Goal: Transaction & Acquisition: Purchase product/service

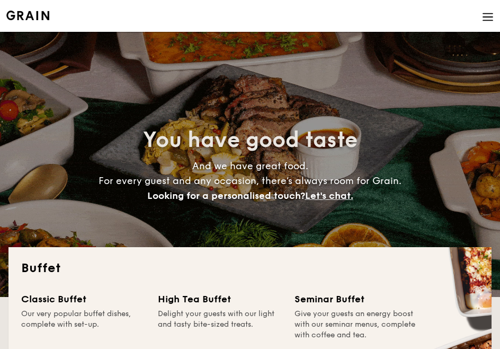
select select
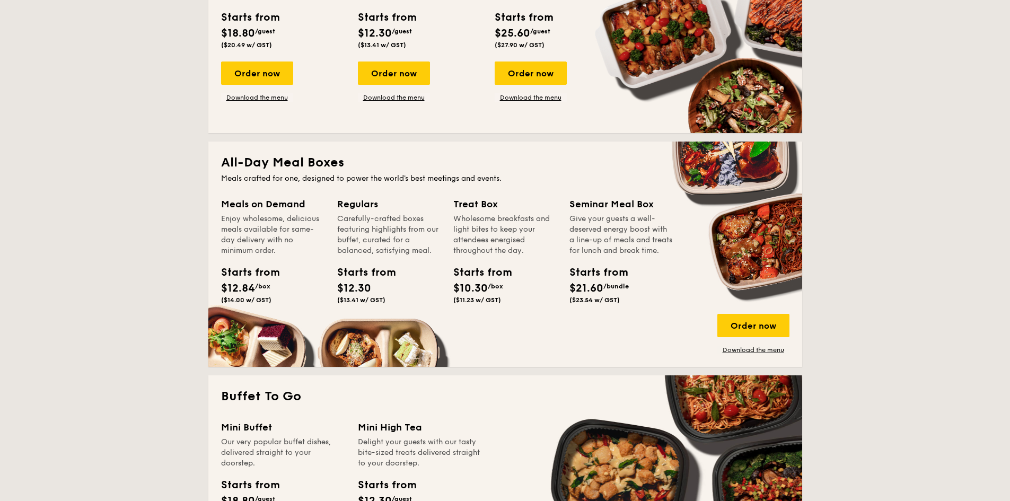
scroll to position [340, 0]
click at [500, 347] on link "Download the menu" at bounding box center [753, 349] width 72 height 8
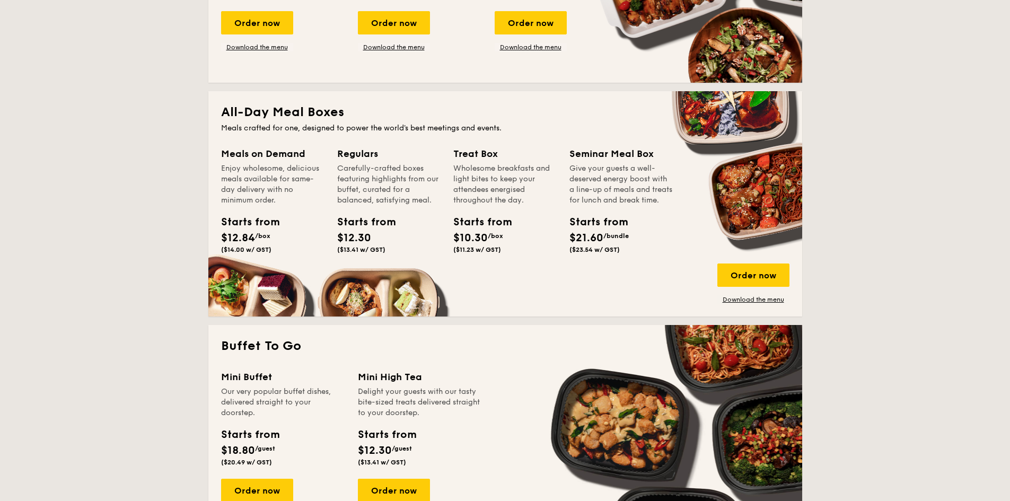
scroll to position [390, 0]
click at [500, 273] on div "Order now" at bounding box center [753, 274] width 72 height 23
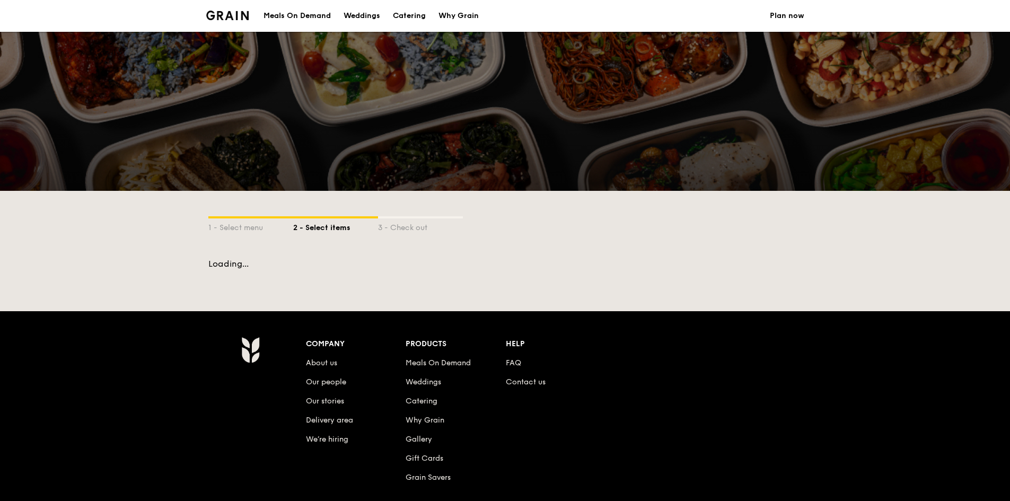
click at [318, 236] on div "1 - Select menu 2 - Select items 3 - Check out" at bounding box center [505, 225] width 594 height 68
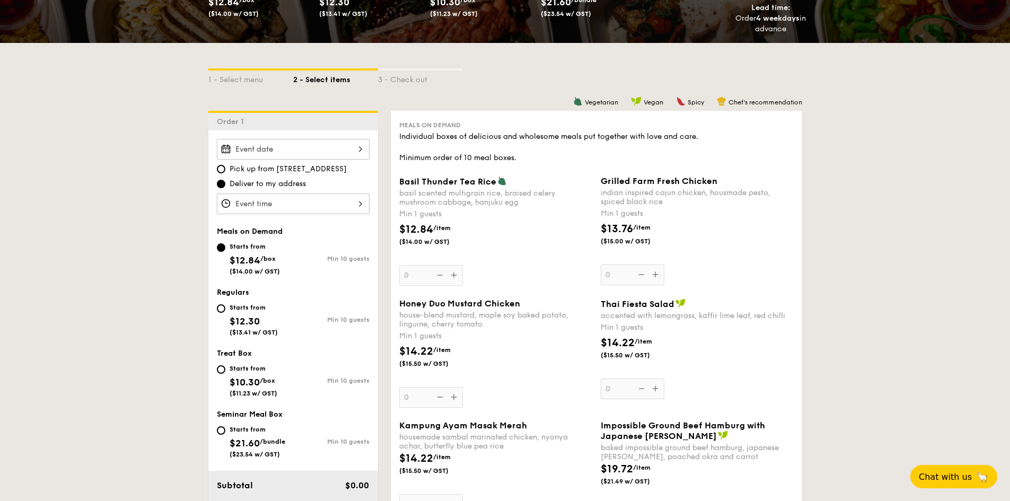
scroll to position [192, 0]
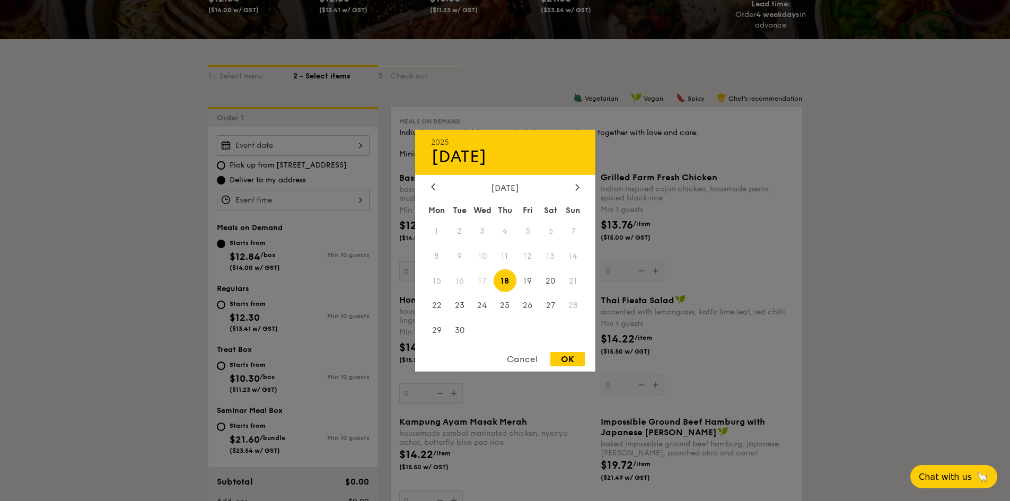
click at [310, 146] on div "2025 Sep 18 September 2025 Mon Tue Wed Thu Fri Sat Sun 1 2 3 4 5 6 7 8 9 10 11 …" at bounding box center [293, 145] width 153 height 21
click at [547, 284] on span "20" at bounding box center [550, 280] width 23 height 23
click at [573, 357] on div "OK" at bounding box center [567, 359] width 34 height 14
type input "Sep 20, 2025"
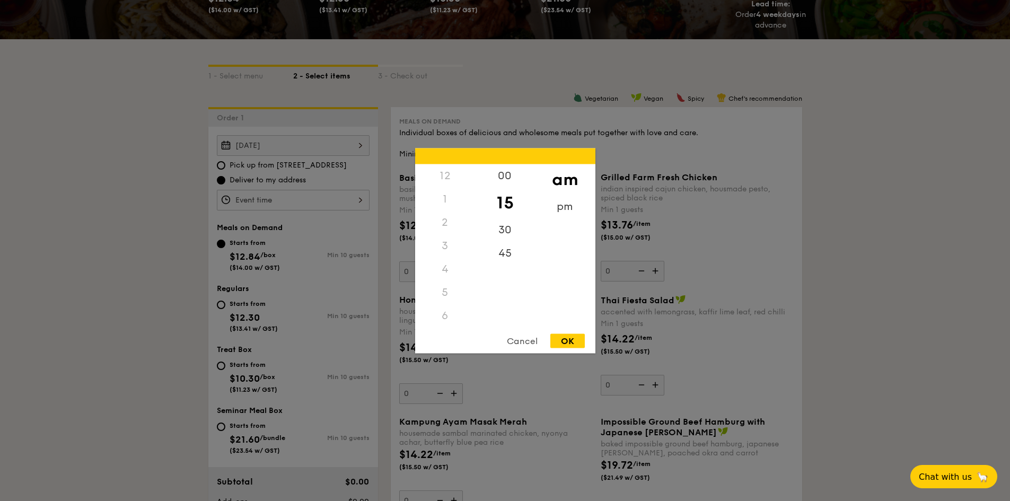
click at [318, 197] on div "12 1 2 3 4 5 6 7 8 9 10 11 00 15 30 45 am pm Cancel OK" at bounding box center [293, 200] width 153 height 21
click at [561, 211] on div "pm" at bounding box center [565, 210] width 60 height 31
click at [443, 178] on div "12" at bounding box center [445, 179] width 60 height 31
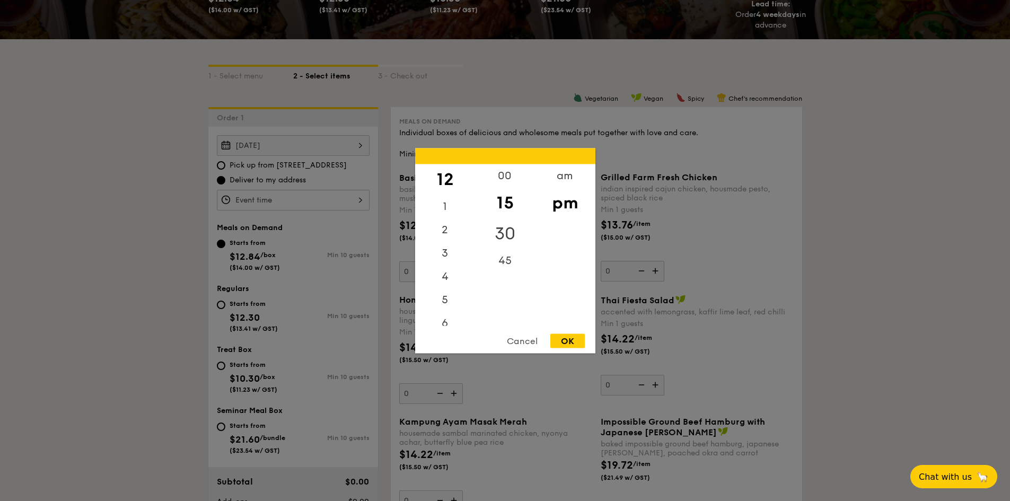
click at [505, 231] on div "30" at bounding box center [505, 233] width 60 height 31
click at [567, 338] on div "OK" at bounding box center [567, 340] width 34 height 14
type input "12:30PM"
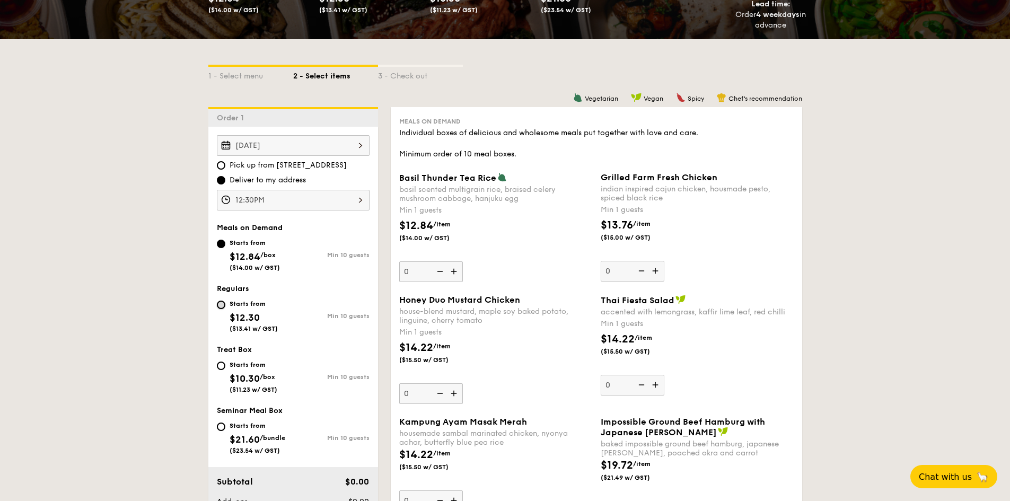
click at [219, 306] on input "Starts from $12.30 ($13.41 w/ GST) Min 10 guests" at bounding box center [221, 305] width 8 height 8
radio input "true"
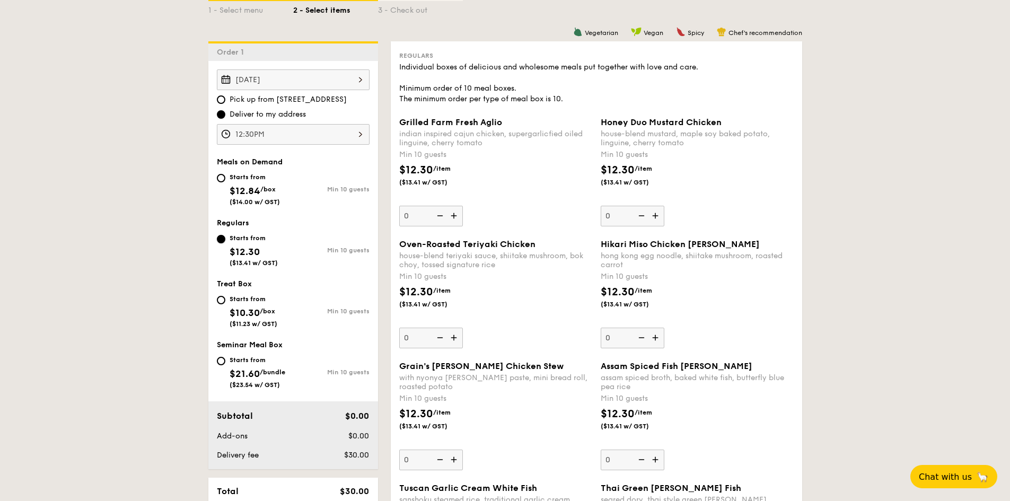
scroll to position [258, 0]
click at [658, 213] on img at bounding box center [656, 215] width 16 height 20
click at [658, 213] on input "0" at bounding box center [633, 215] width 64 height 21
click at [658, 213] on img at bounding box center [656, 215] width 16 height 20
click at [658, 213] on input "10" at bounding box center [633, 215] width 64 height 21
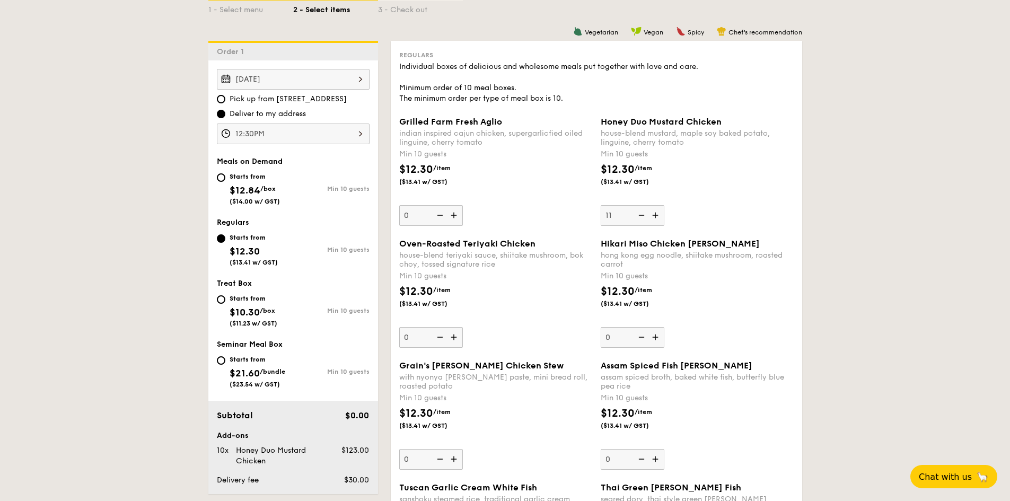
click at [658, 213] on img at bounding box center [656, 215] width 16 height 20
click at [658, 213] on input "11" at bounding box center [633, 215] width 64 height 21
click at [658, 213] on img at bounding box center [656, 215] width 16 height 20
click at [658, 213] on input "12" at bounding box center [633, 215] width 64 height 21
click at [658, 213] on img at bounding box center [656, 215] width 16 height 20
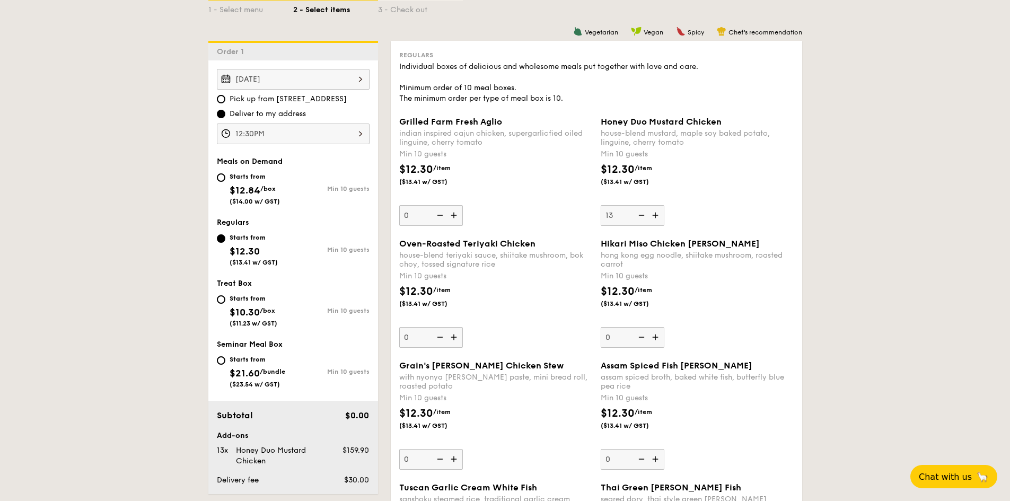
click at [658, 213] on input "13" at bounding box center [633, 215] width 64 height 21
click at [658, 213] on img at bounding box center [656, 215] width 16 height 20
click at [658, 213] on input "14" at bounding box center [633, 215] width 64 height 21
click at [658, 213] on img at bounding box center [656, 215] width 16 height 20
click at [658, 213] on input "15" at bounding box center [633, 215] width 64 height 21
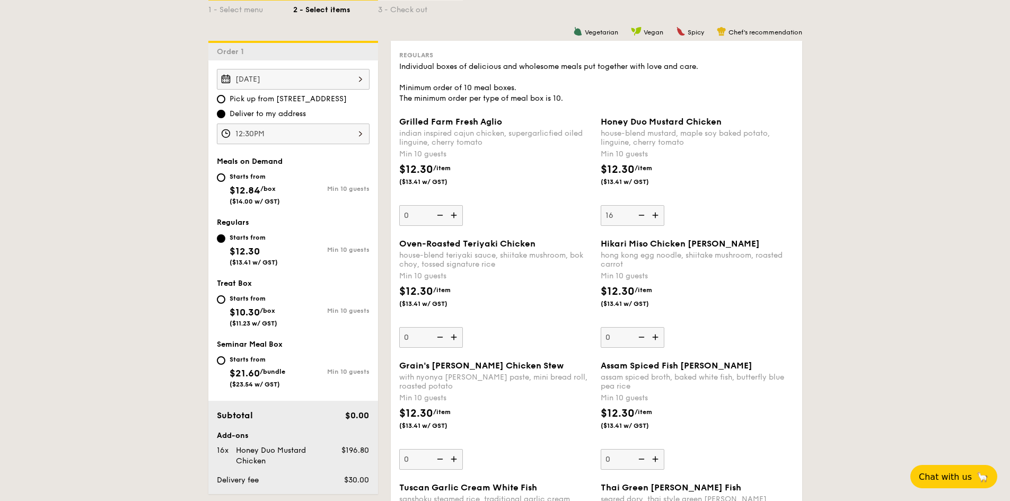
click at [639, 212] on img at bounding box center [641, 215] width 16 height 20
click at [639, 212] on input "16" at bounding box center [633, 215] width 64 height 21
click at [639, 212] on img at bounding box center [641, 215] width 16 height 20
click at [639, 212] on input "15" at bounding box center [633, 215] width 64 height 21
click at [639, 212] on img at bounding box center [641, 215] width 16 height 20
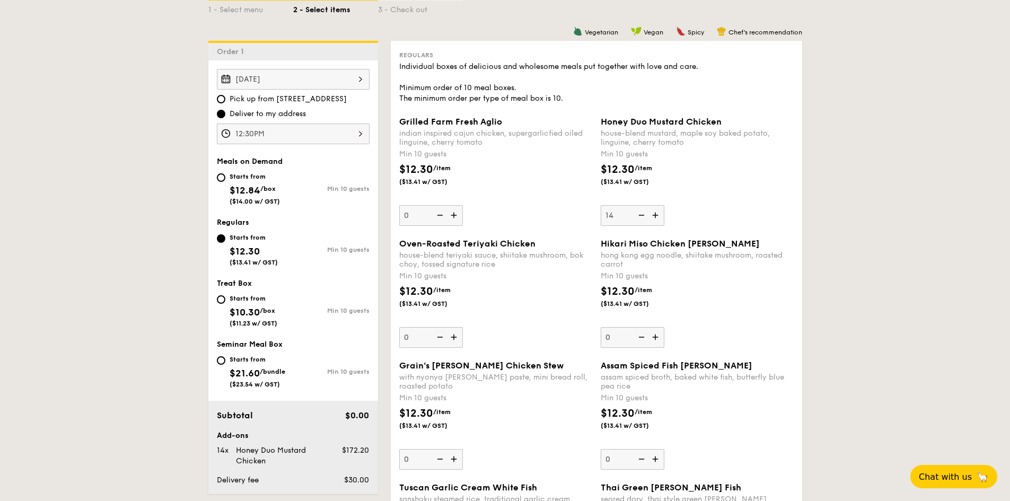
click at [639, 212] on input "14" at bounding box center [633, 215] width 64 height 21
click at [639, 212] on img at bounding box center [641, 215] width 16 height 20
click at [639, 212] on input "13" at bounding box center [633, 215] width 64 height 21
click at [639, 212] on img at bounding box center [641, 215] width 16 height 20
click at [639, 212] on input "12" at bounding box center [633, 215] width 64 height 21
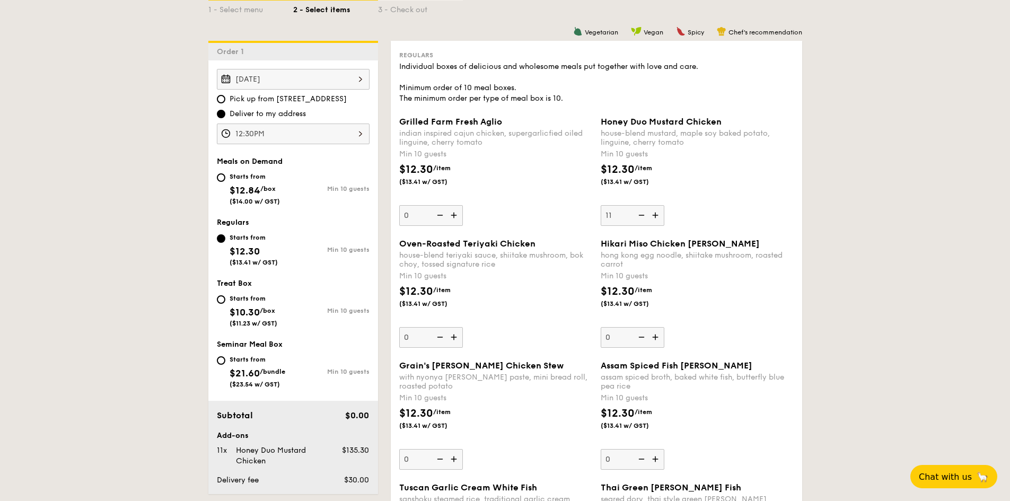
click at [654, 215] on img at bounding box center [656, 215] width 16 height 20
click at [654, 215] on input "11" at bounding box center [633, 215] width 64 height 21
type input "12"
click at [454, 459] on img at bounding box center [455, 459] width 16 height 20
click at [454, 459] on input "0" at bounding box center [431, 459] width 64 height 21
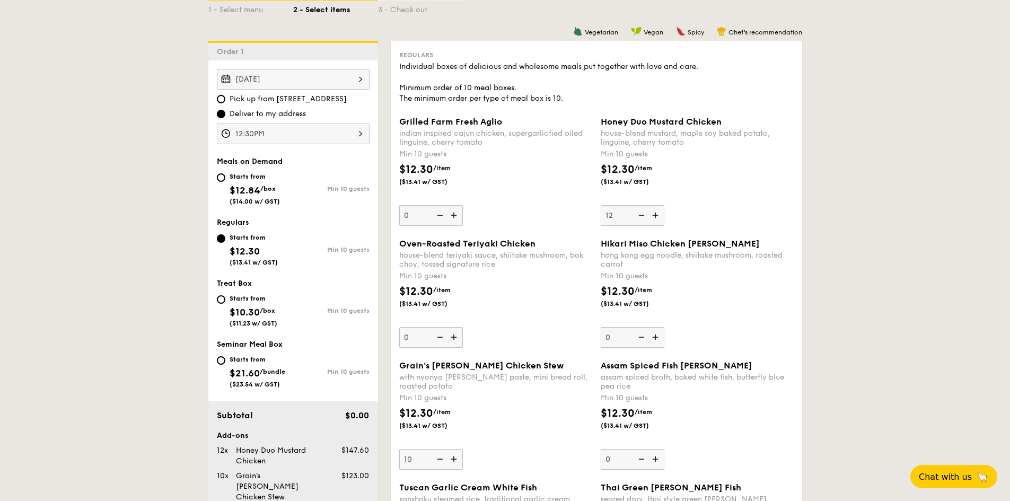
click at [454, 459] on img at bounding box center [455, 459] width 16 height 20
click at [454, 459] on input "10" at bounding box center [431, 459] width 64 height 21
click at [454, 459] on img at bounding box center [455, 459] width 16 height 20
click at [454, 459] on input "11" at bounding box center [431, 459] width 64 height 21
type input "12"
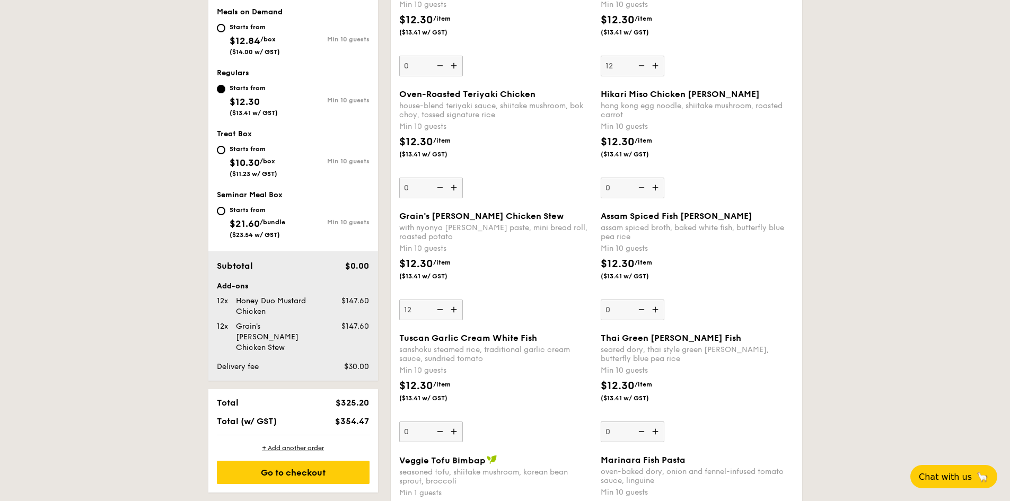
scroll to position [408, 0]
click at [453, 433] on img at bounding box center [455, 431] width 16 height 20
click at [453, 433] on input "0" at bounding box center [431, 431] width 64 height 21
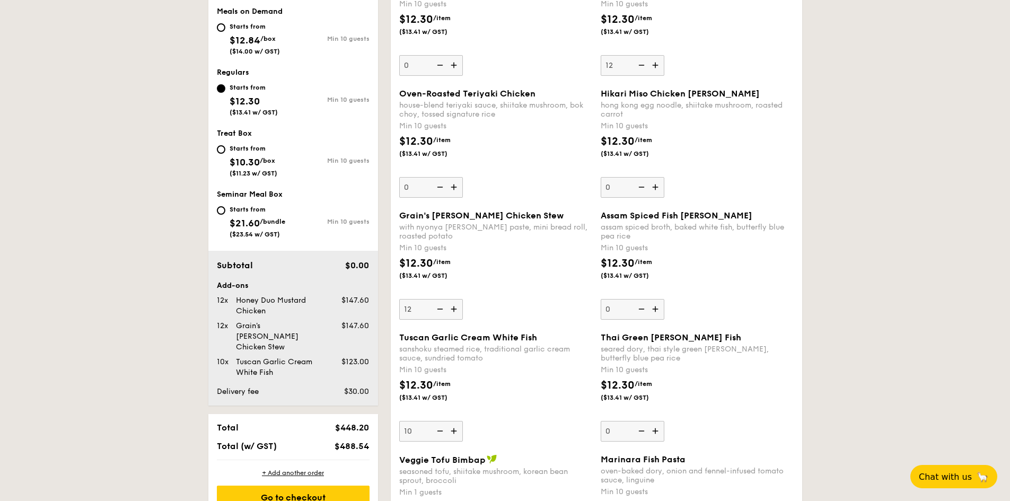
click at [453, 433] on img at bounding box center [455, 431] width 16 height 20
click at [453, 433] on input "10" at bounding box center [431, 431] width 64 height 21
click at [453, 433] on img at bounding box center [455, 431] width 16 height 20
click at [453, 433] on input "11" at bounding box center [431, 431] width 64 height 21
type input "12"
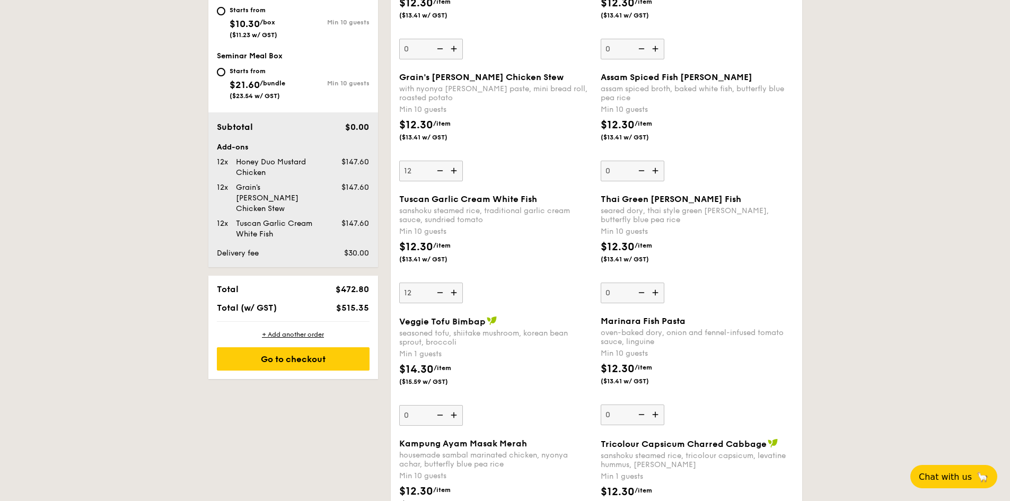
scroll to position [547, 0]
click at [274, 347] on div "Go to checkout" at bounding box center [293, 358] width 153 height 23
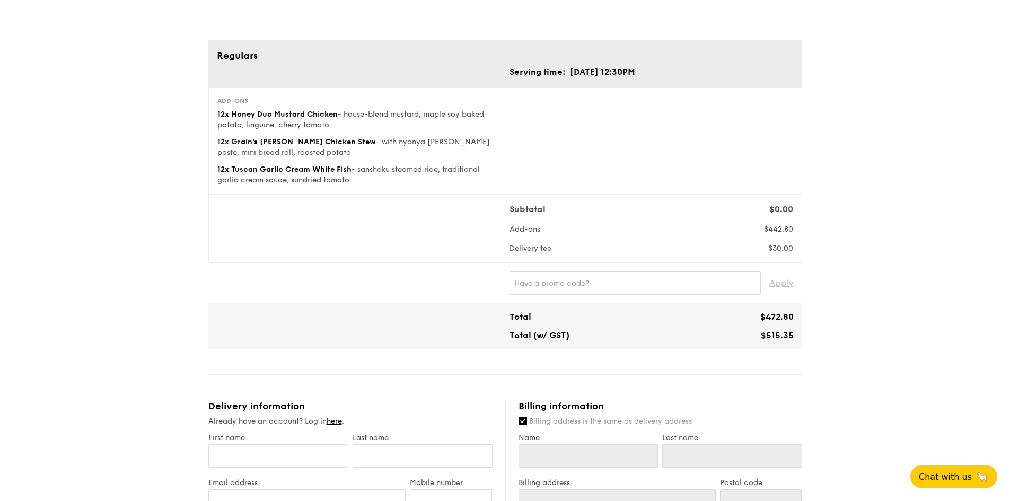
scroll to position [53, 0]
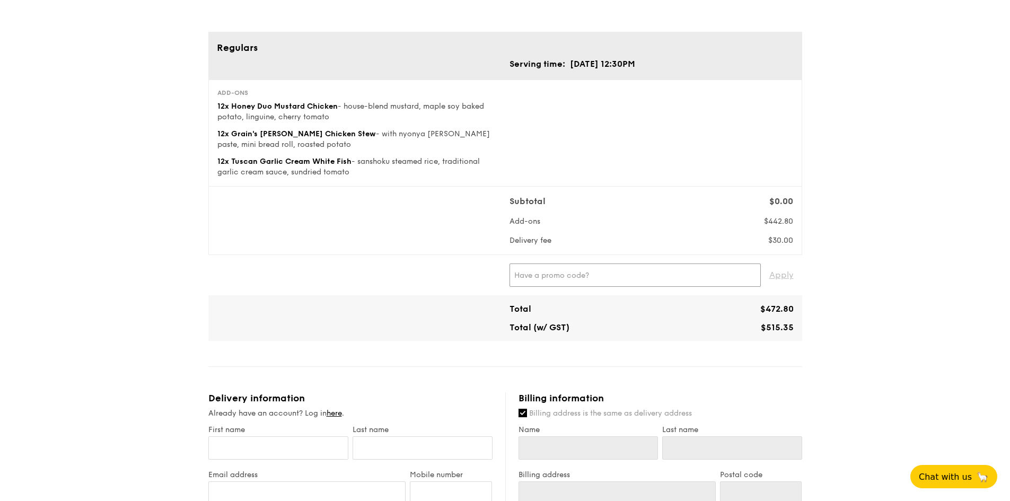
click at [571, 276] on input "text" at bounding box center [635, 275] width 251 height 23
paste input "TRUEXGRAIN"
type input "TRUEXGRAIN"
click at [784, 273] on span "Apply" at bounding box center [781, 275] width 24 height 23
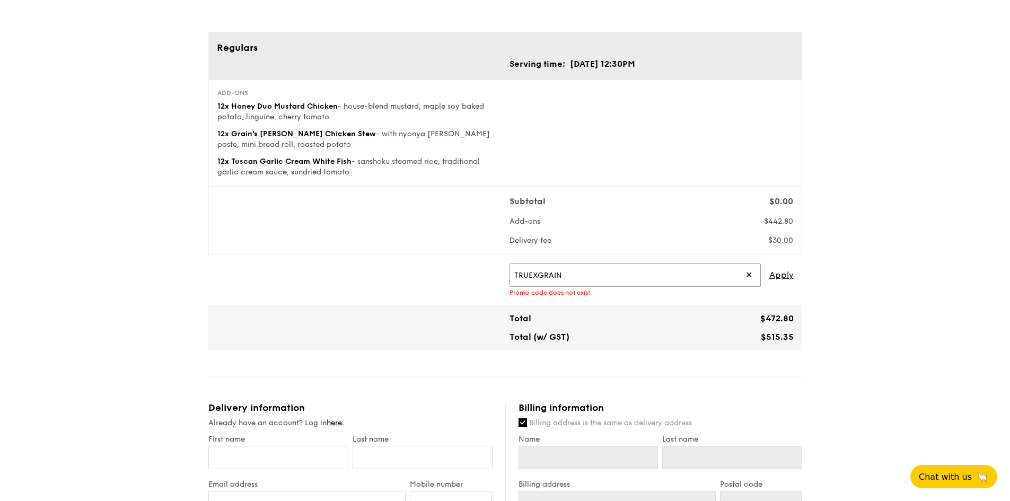
drag, startPoint x: 571, startPoint y: 275, endPoint x: 492, endPoint y: 273, distance: 79.0
click at [492, 273] on div "TRUEXGRAIN ✕ Apply Promo code does not exist" at bounding box center [505, 280] width 585 height 33
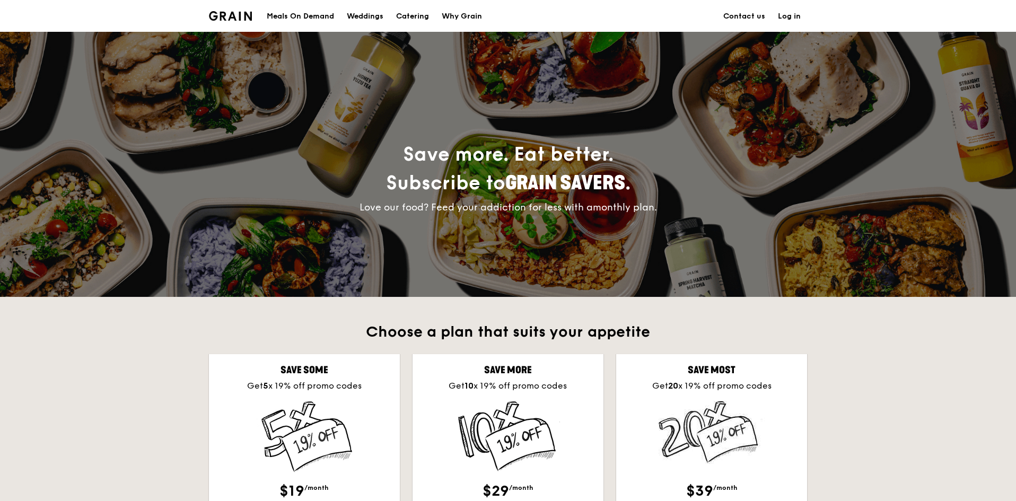
click at [787, 12] on link "Log in" at bounding box center [789, 17] width 36 height 32
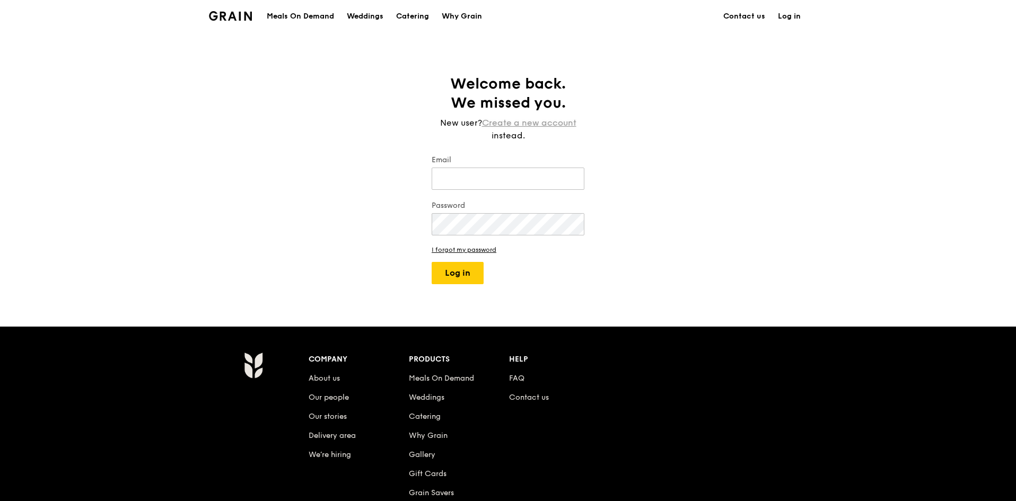
click at [516, 124] on link "Create a new account" at bounding box center [529, 123] width 94 height 13
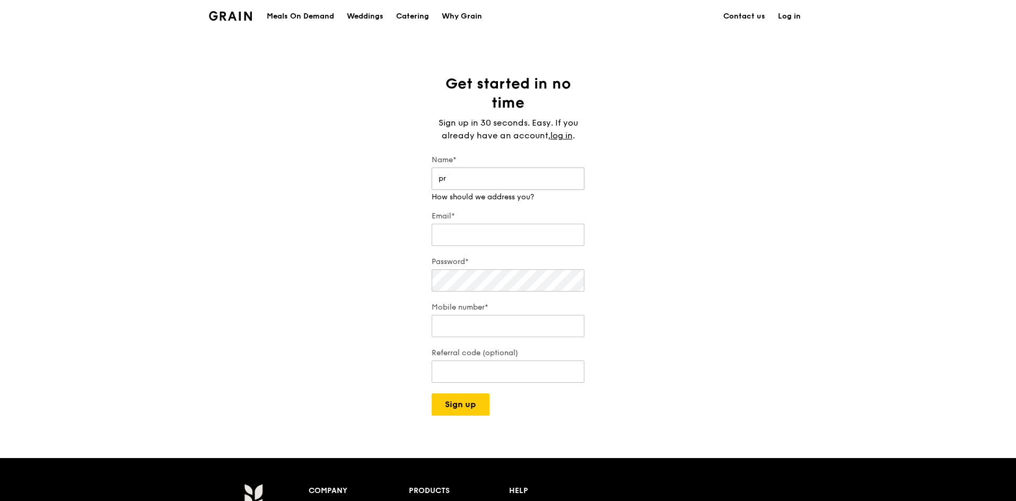
type input "p"
type input "Priscilla Yong"
type input "siewvun@hotmail.com"
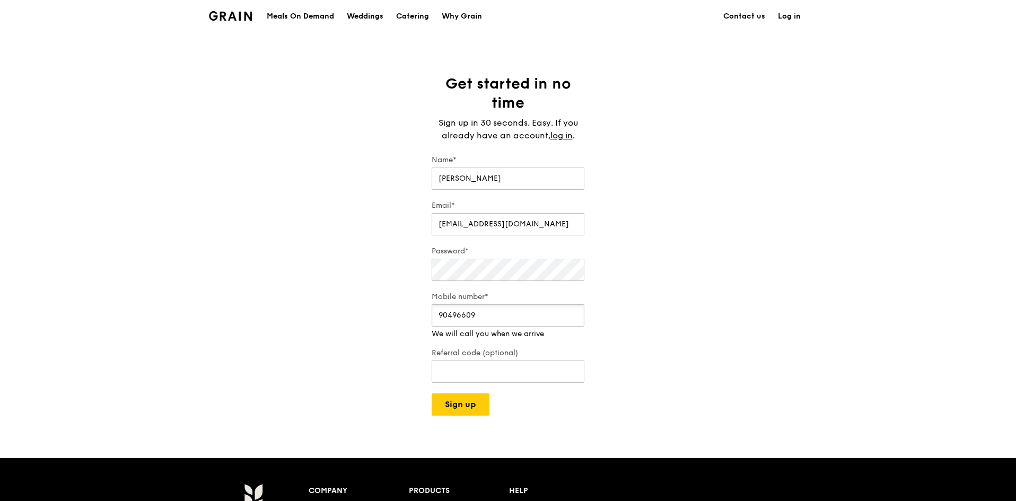
type input "90496609"
click at [543, 393] on form "Name* Priscilla Yong Email* siewvun@hotmail.com Password* Mobile number* 904966…" at bounding box center [508, 285] width 153 height 261
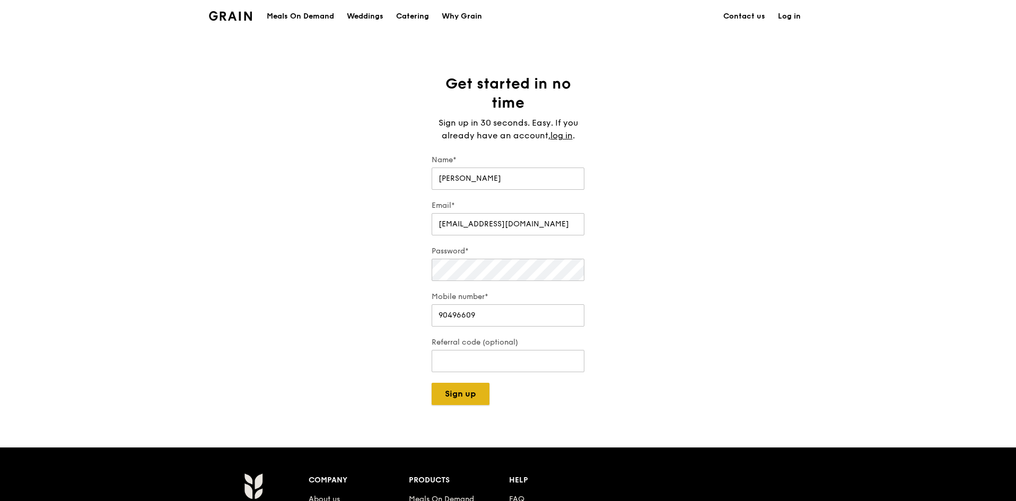
click at [472, 389] on button "Sign up" at bounding box center [461, 394] width 58 height 22
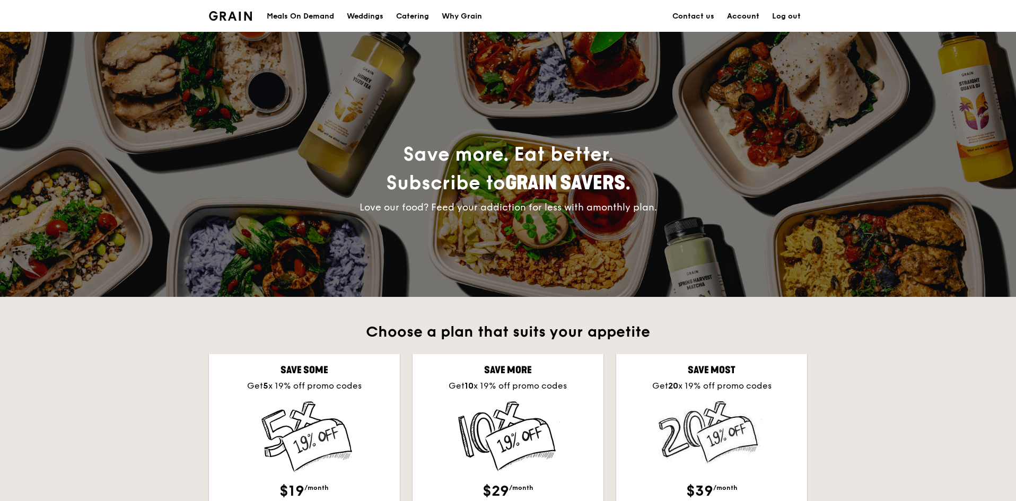
click at [741, 14] on link "Account" at bounding box center [743, 17] width 45 height 32
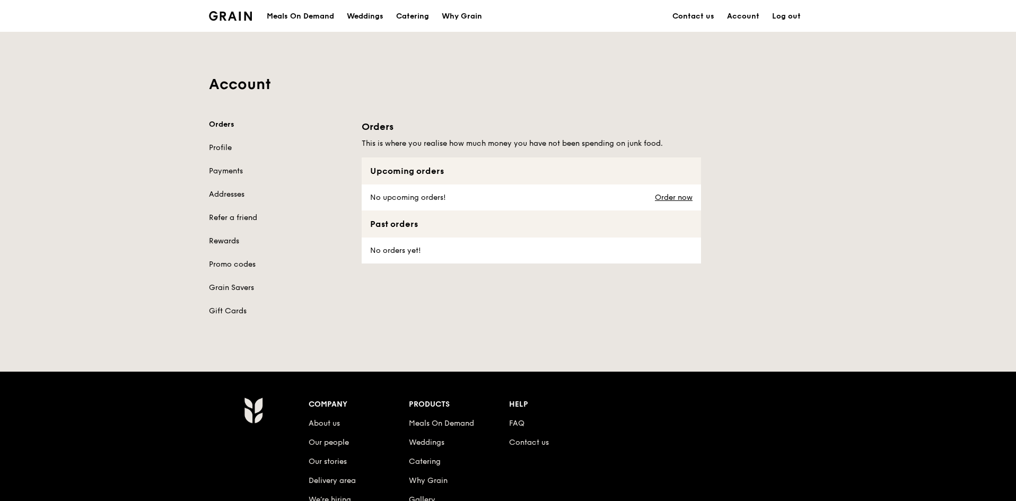
click at [220, 240] on link "Rewards" at bounding box center [279, 241] width 140 height 11
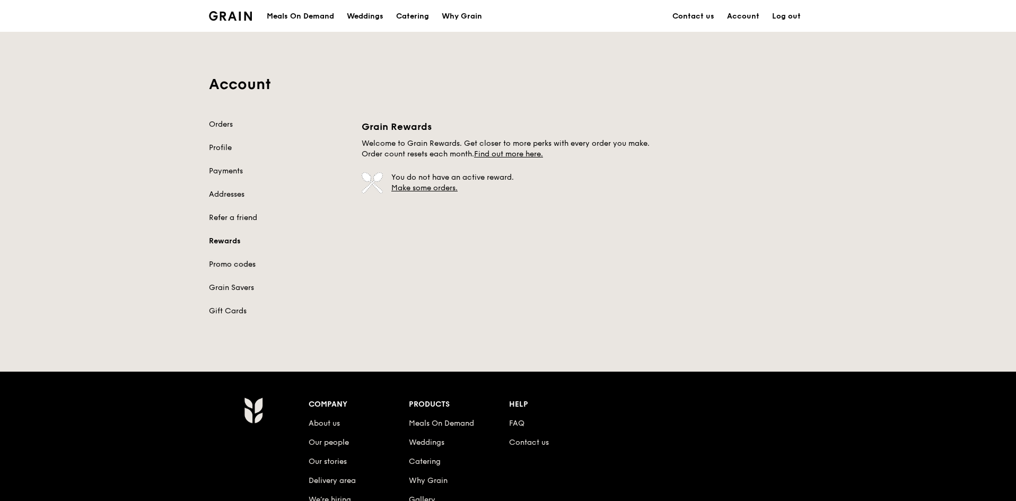
click at [217, 261] on link "Promo codes" at bounding box center [279, 264] width 140 height 11
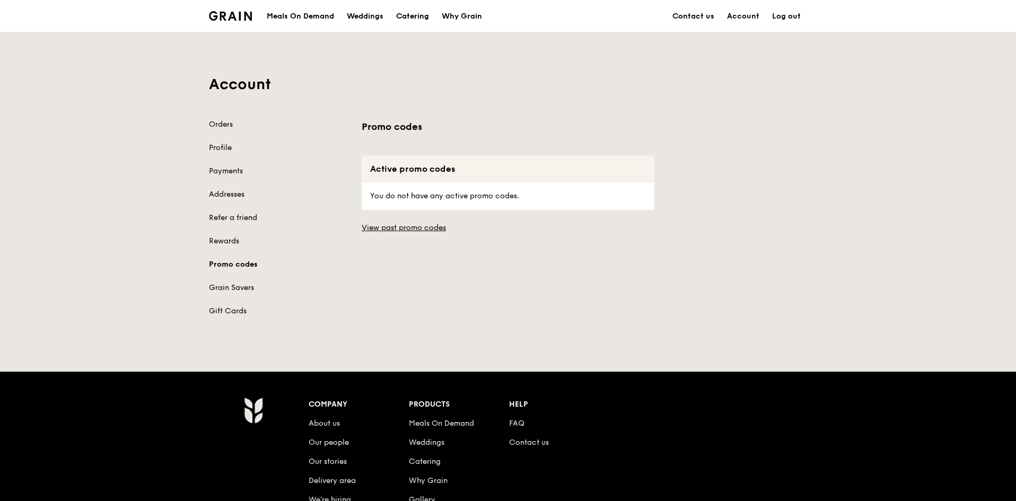
click at [412, 16] on div "Catering" at bounding box center [412, 17] width 33 height 32
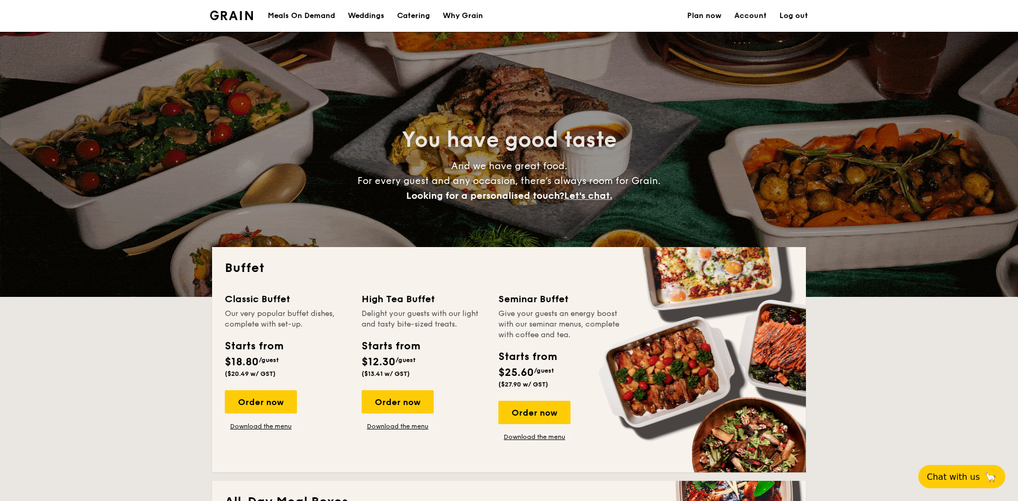
select select
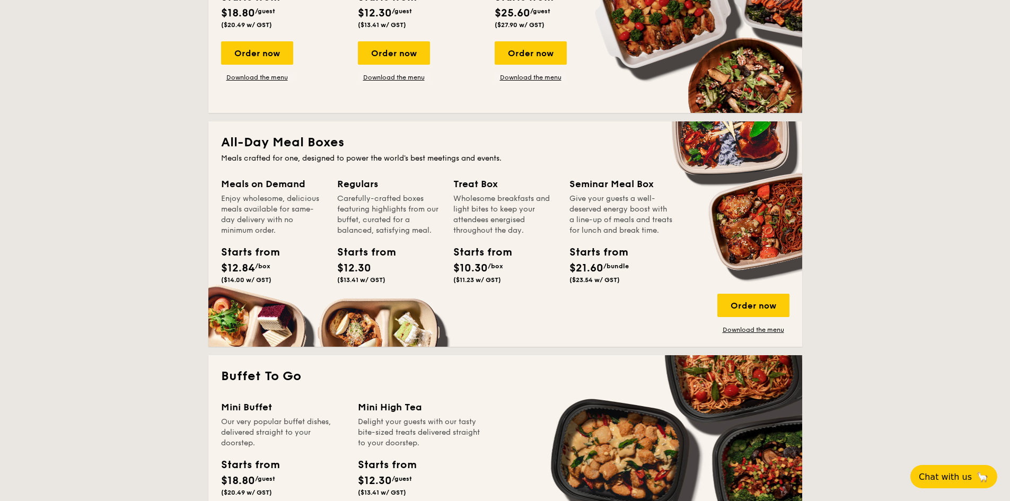
scroll to position [363, 0]
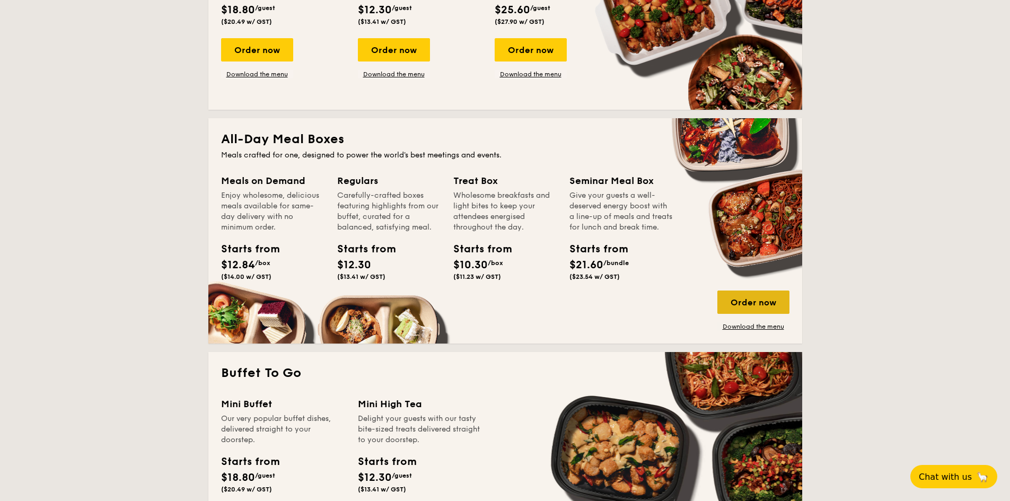
click at [733, 299] on div "Order now" at bounding box center [753, 302] width 72 height 23
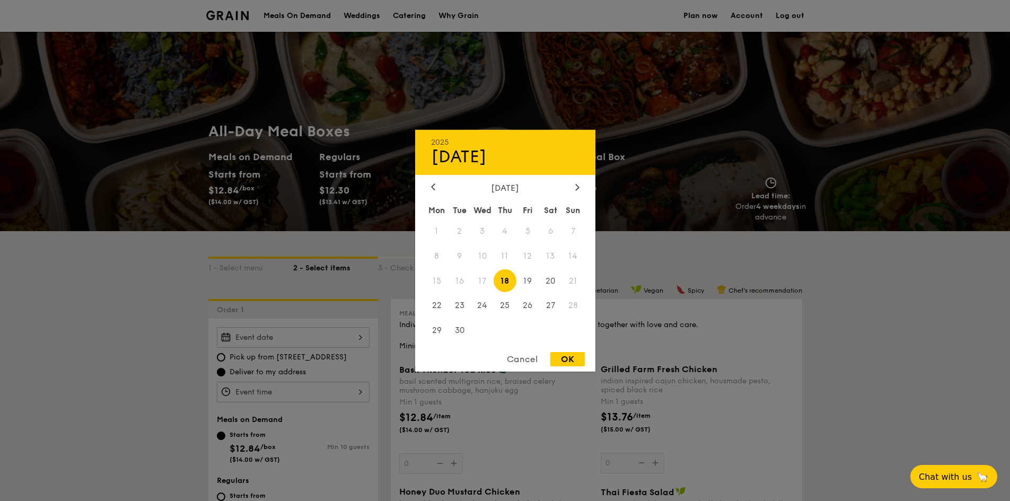
click at [293, 336] on div "2025 Sep 18 September 2025 Mon Tue Wed Thu Fri Sat Sun 1 2 3 4 5 6 7 8 9 10 11 …" at bounding box center [293, 337] width 153 height 21
click at [549, 285] on span "20" at bounding box center [550, 280] width 23 height 23
click at [565, 359] on div "OK" at bounding box center [567, 359] width 34 height 14
type input "Sep 20, 2025"
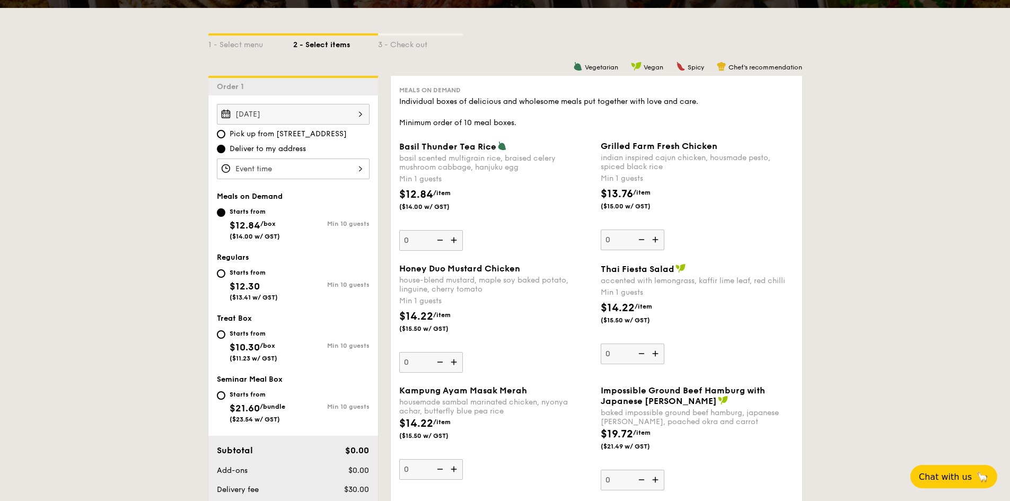
scroll to position [233, 0]
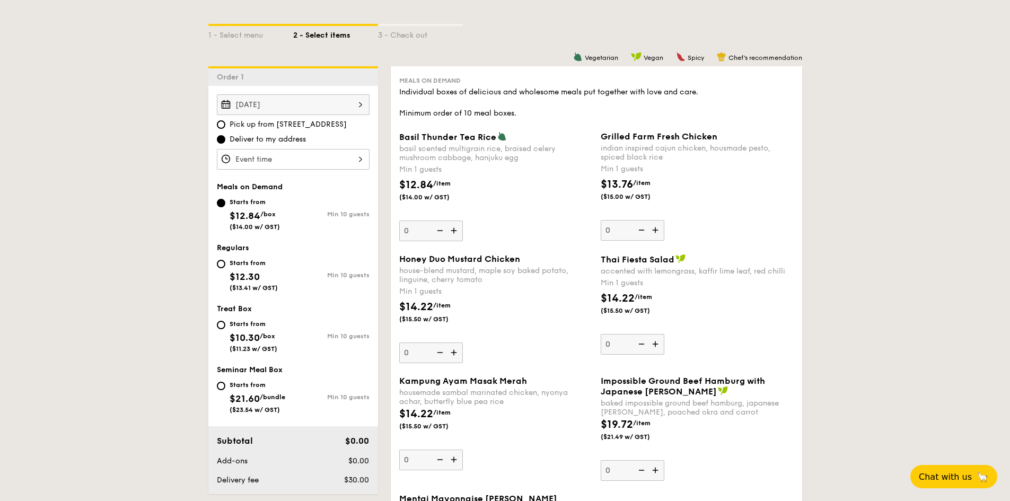
click at [346, 155] on div at bounding box center [293, 159] width 153 height 21
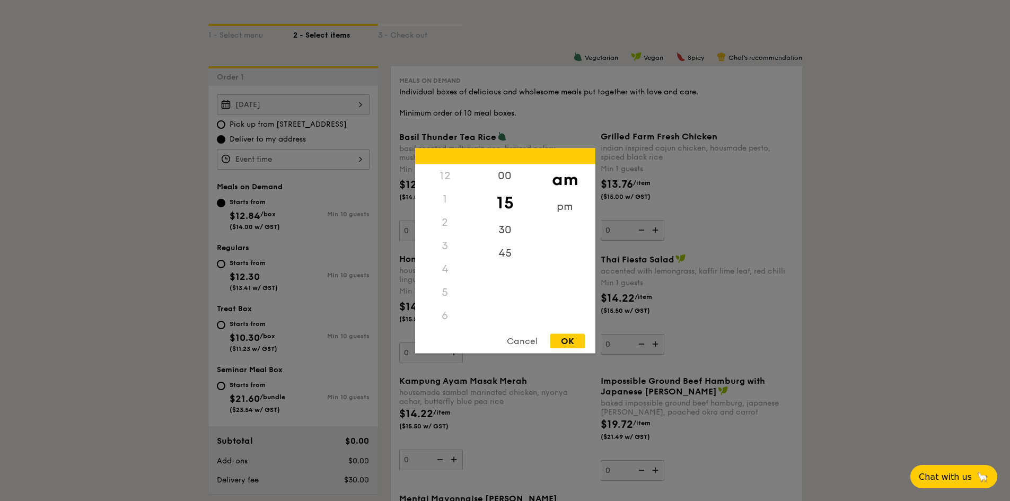
scroll to position [126, 0]
click at [565, 202] on div "pm" at bounding box center [565, 210] width 60 height 31
click at [442, 179] on div "12" at bounding box center [445, 179] width 60 height 31
click at [511, 231] on div "30" at bounding box center [505, 233] width 60 height 31
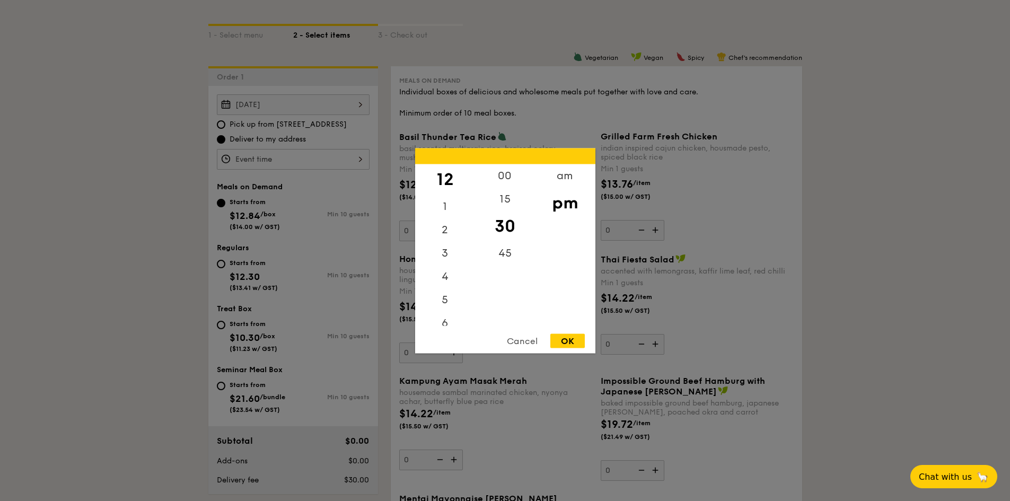
click at [568, 338] on div "OK" at bounding box center [567, 340] width 34 height 14
type input "12:30PM"
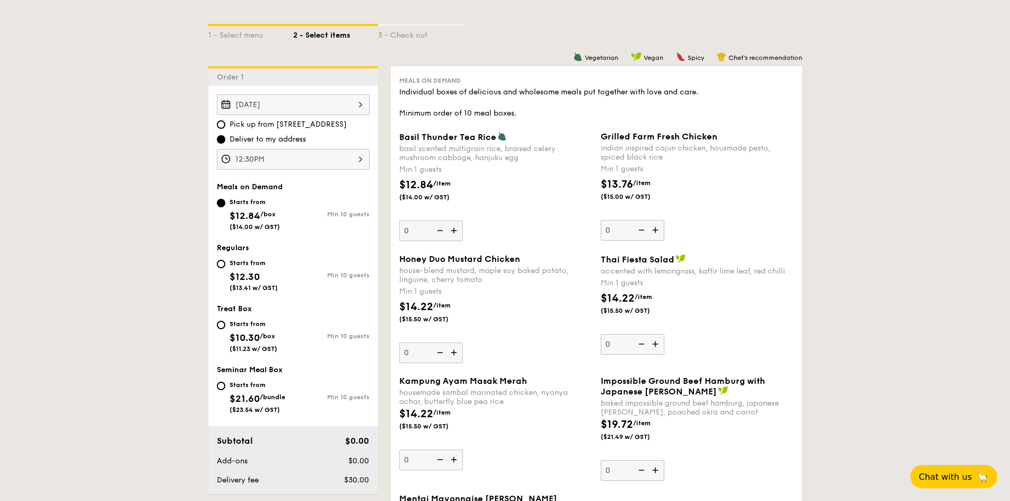
click at [219, 270] on div "Starts from $12.30 ($13.41 w/ GST)" at bounding box center [255, 274] width 76 height 35
click at [219, 268] on input "Starts from $12.30 ($13.41 w/ GST) Min 10 guests" at bounding box center [221, 264] width 8 height 8
radio input "true"
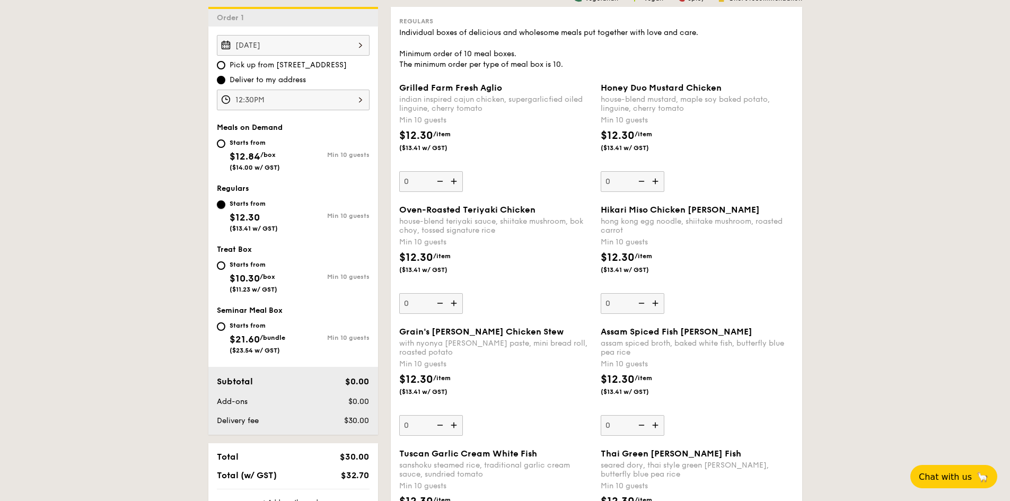
scroll to position [293, 0]
click at [454, 423] on img at bounding box center [455, 425] width 16 height 20
click at [454, 423] on input "0" at bounding box center [431, 425] width 64 height 21
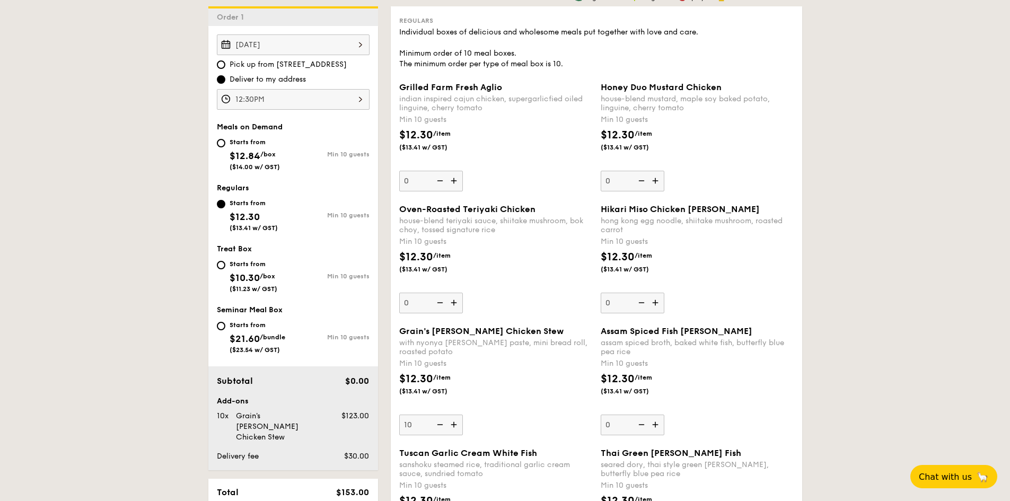
click at [454, 423] on img at bounding box center [455, 425] width 16 height 20
click at [454, 423] on input "10" at bounding box center [431, 425] width 64 height 21
click at [454, 423] on img at bounding box center [455, 425] width 16 height 20
click at [454, 423] on input "11" at bounding box center [431, 425] width 64 height 21
type input "12"
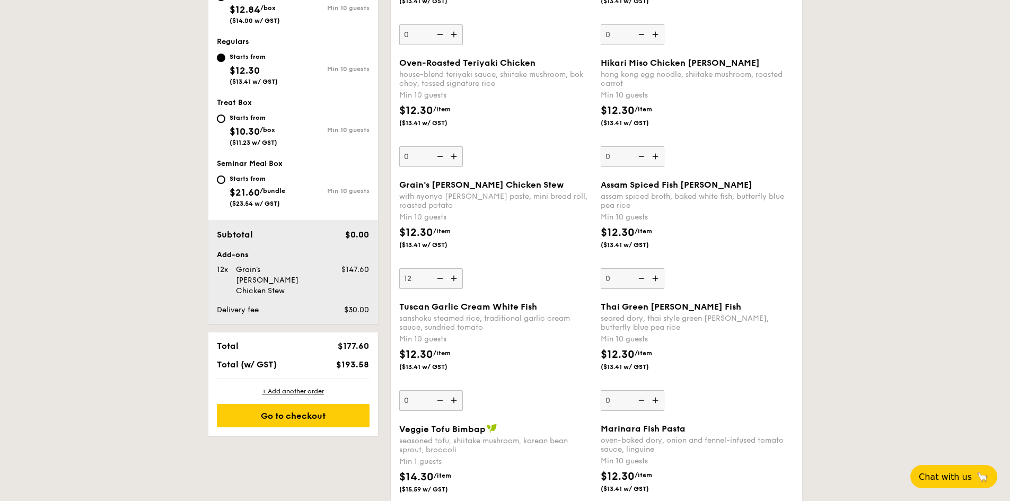
scroll to position [440, 0]
click at [454, 400] on img at bounding box center [455, 400] width 16 height 20
click at [454, 400] on input "0" at bounding box center [431, 400] width 64 height 21
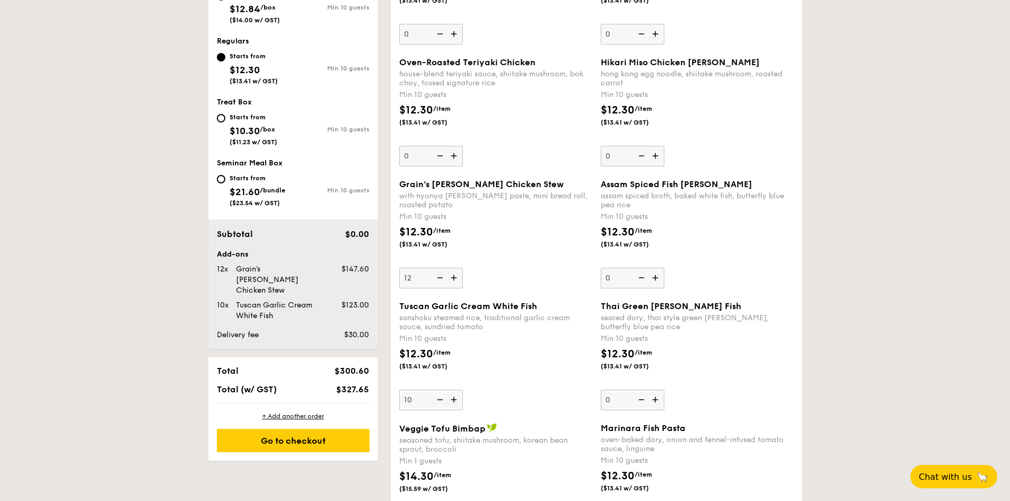
click at [454, 400] on img at bounding box center [455, 400] width 16 height 20
click at [454, 400] on input "10" at bounding box center [431, 400] width 64 height 21
click at [454, 400] on img at bounding box center [455, 400] width 16 height 20
click at [454, 400] on input "11" at bounding box center [431, 400] width 64 height 21
type input "12"
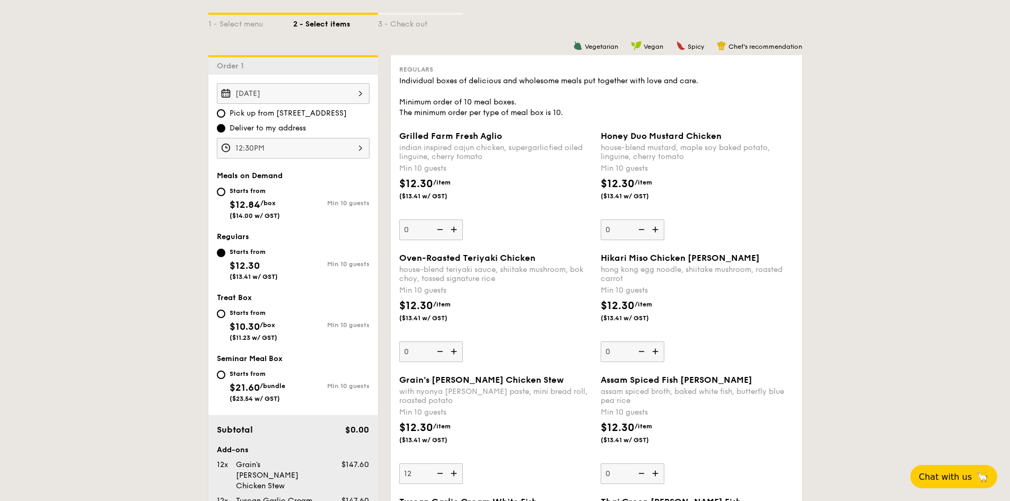
scroll to position [241, 0]
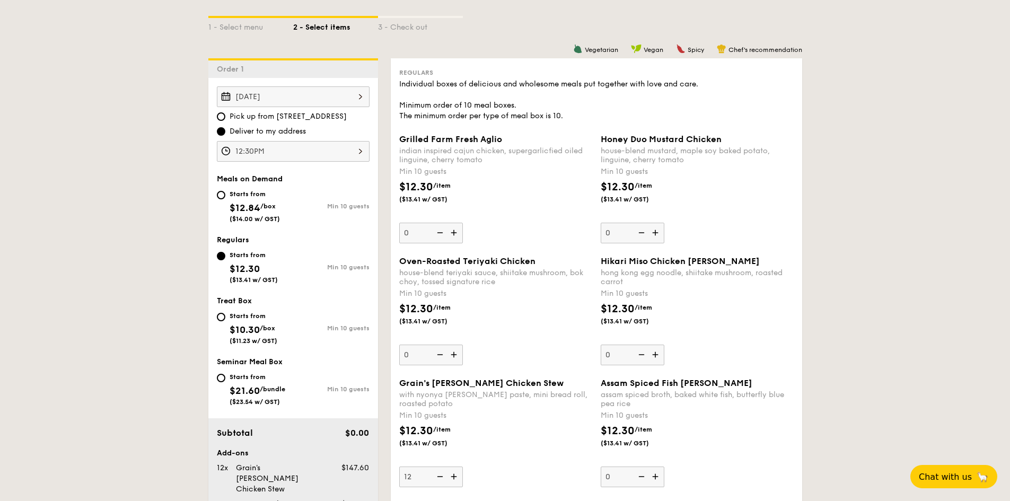
click at [654, 233] on img at bounding box center [656, 233] width 16 height 20
click at [654, 233] on input "0" at bounding box center [633, 233] width 64 height 21
click at [654, 233] on img at bounding box center [656, 233] width 16 height 20
click at [654, 233] on input "10" at bounding box center [633, 233] width 64 height 21
click at [654, 233] on img at bounding box center [656, 233] width 16 height 20
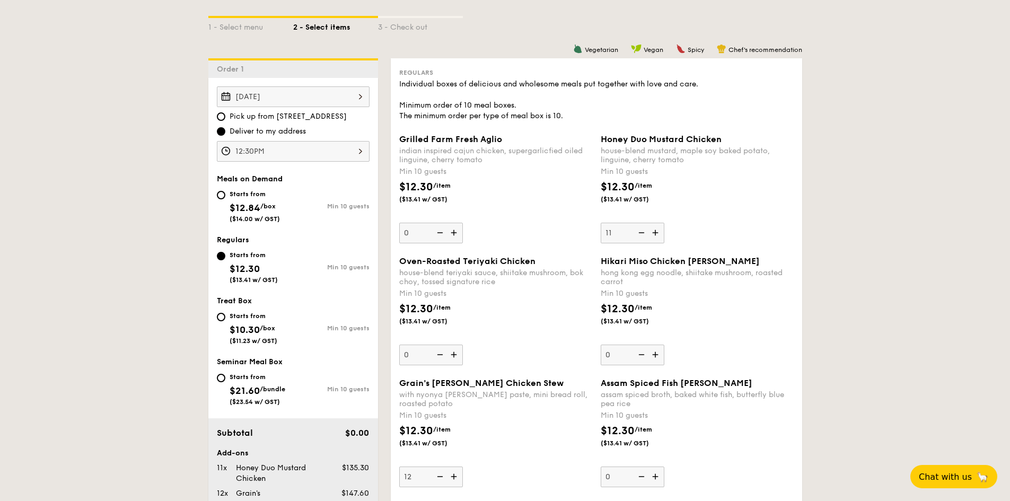
click at [654, 233] on input "11" at bounding box center [633, 233] width 64 height 21
type input "12"
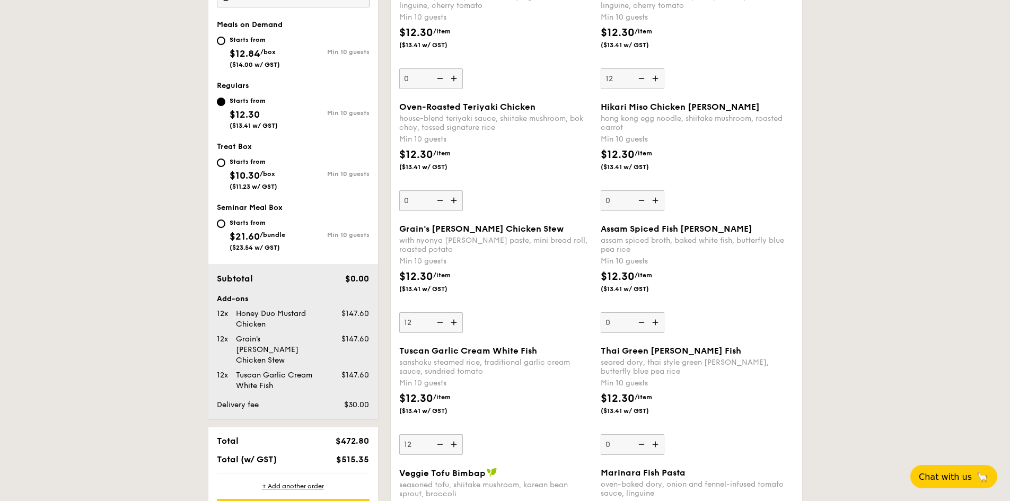
scroll to position [396, 0]
click at [252, 498] on div "Go to checkout" at bounding box center [293, 509] width 153 height 23
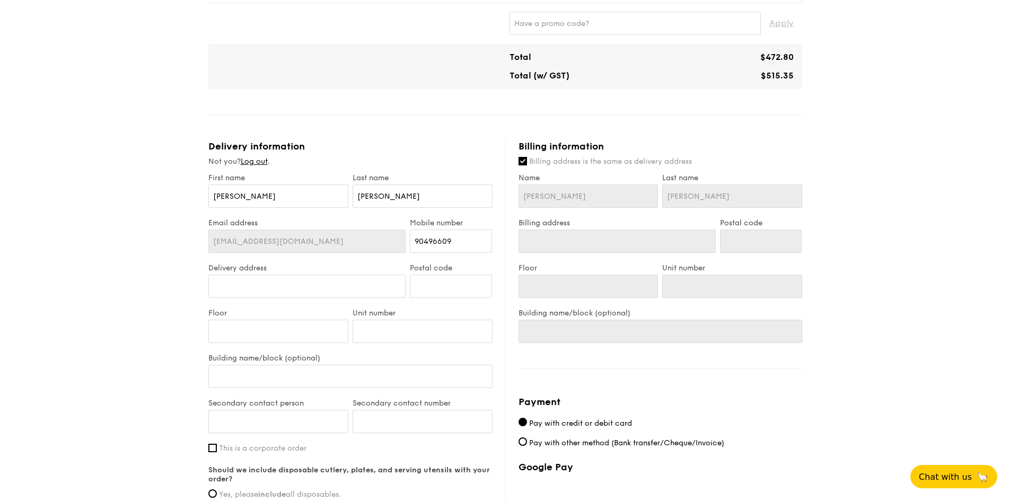
scroll to position [306, 0]
click at [338, 289] on input "Delivery address" at bounding box center [307, 285] width 198 height 23
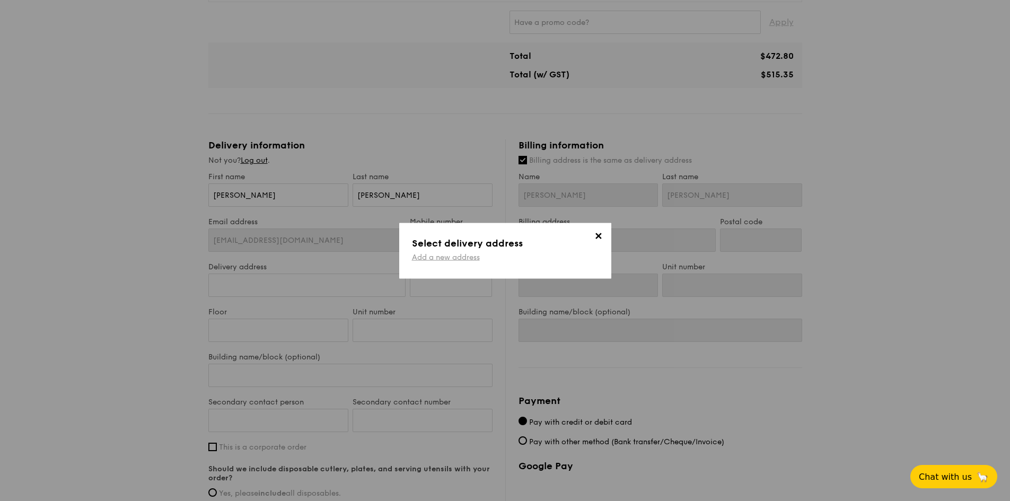
click at [462, 258] on link "Add a new address" at bounding box center [446, 256] width 68 height 9
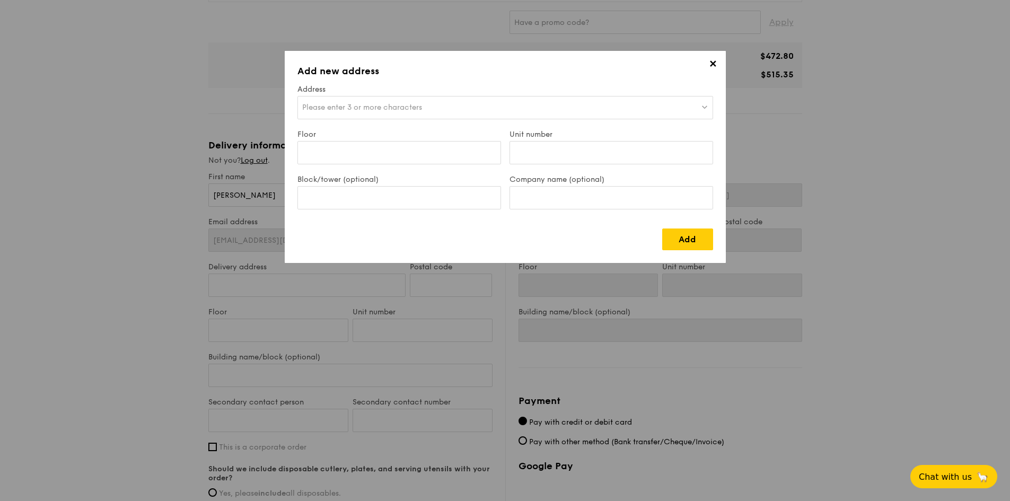
click at [394, 103] on span "Please enter 3 or more characters" at bounding box center [362, 107] width 120 height 9
type input "Agape Christian Centre"
click at [440, 84] on div "✕ Add new address Address Please enter 3 or more characters Agape Christian Cen…" at bounding box center [505, 157] width 441 height 212
click at [426, 111] on div "Please enter 3 or more characters" at bounding box center [505, 107] width 416 height 23
click at [426, 111] on input "Agape Christian Centre" at bounding box center [505, 107] width 415 height 23
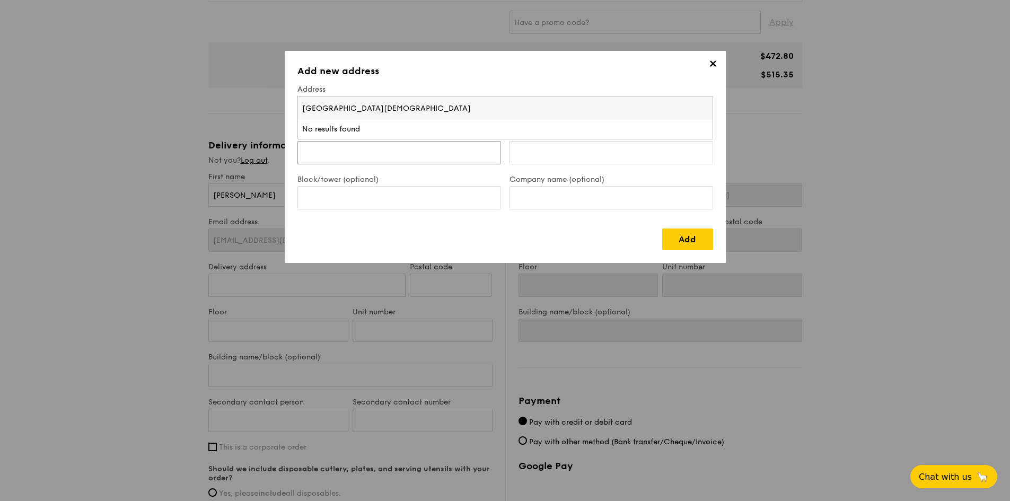
click at [387, 160] on input "Floor" at bounding box center [399, 152] width 204 height 23
type input "00-00"
click at [523, 153] on input "Unit number" at bounding box center [612, 152] width 204 height 23
type input "8"
click at [462, 104] on div "Please enter 3 or more characters" at bounding box center [505, 107] width 416 height 23
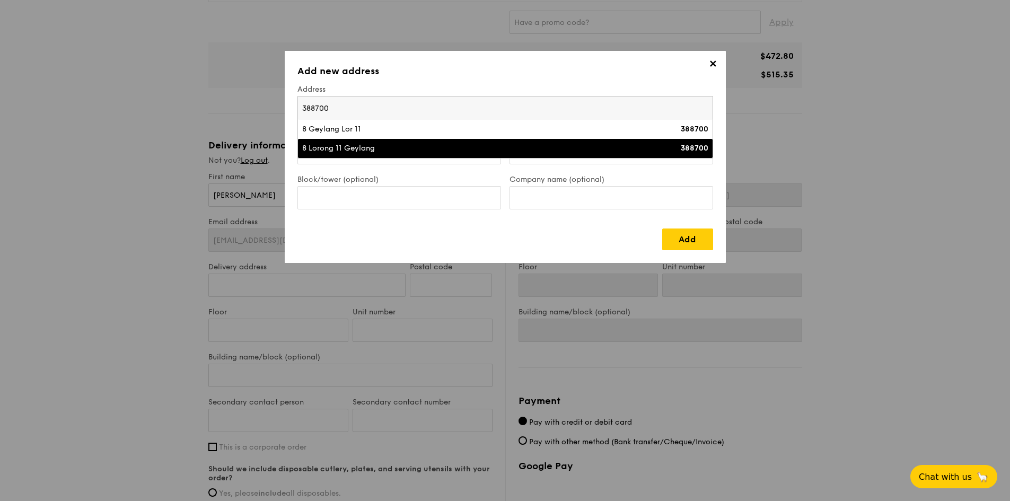
type input "388700"
click at [333, 151] on div "8 Lorong 11 Geylang" at bounding box center [454, 148] width 305 height 11
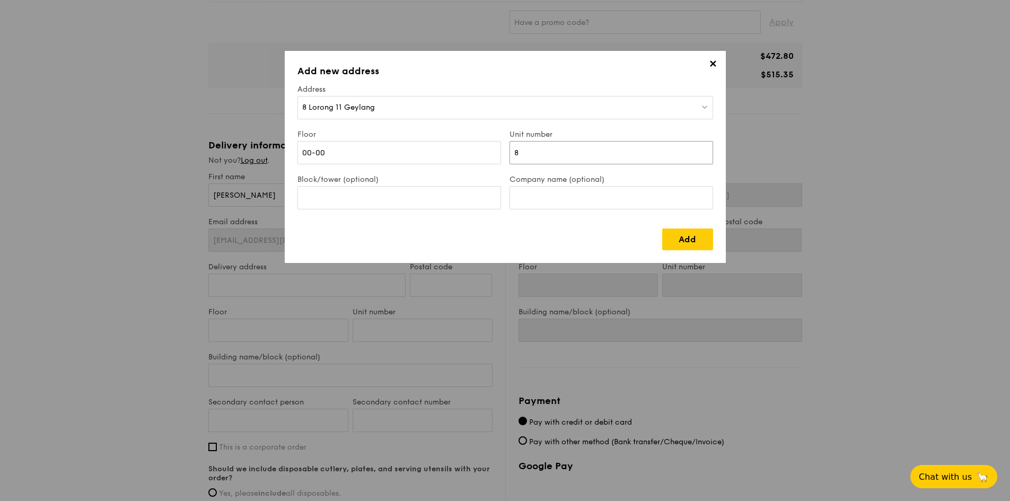
click at [537, 155] on input "8" at bounding box center [612, 152] width 204 height 23
click at [444, 155] on input "00-00" at bounding box center [399, 152] width 204 height 23
type input "00"
click at [560, 154] on input "Unit number" at bounding box center [612, 152] width 204 height 23
type input "00"
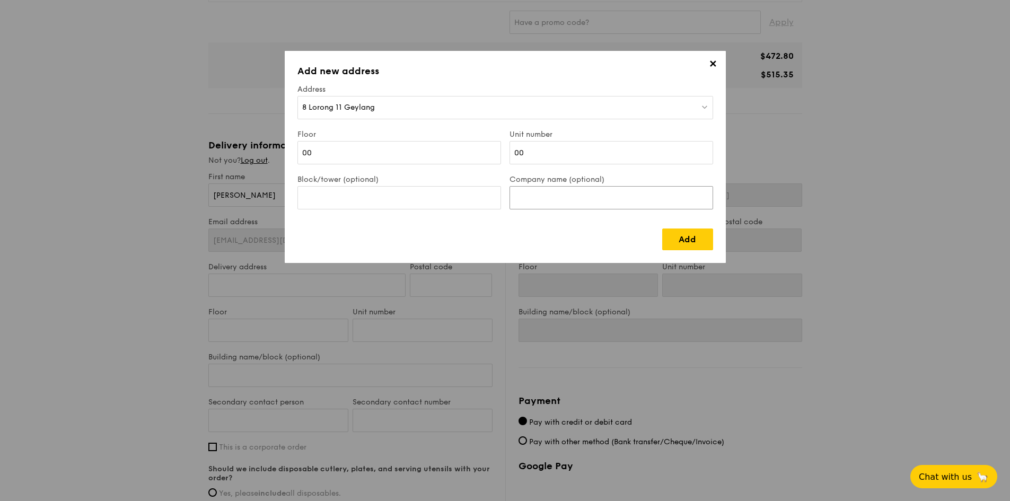
click at [540, 202] on input "Company name (optional)" at bounding box center [612, 197] width 204 height 23
type input "Agape Christian Centre"
click at [684, 241] on link "Add" at bounding box center [687, 240] width 51 height 22
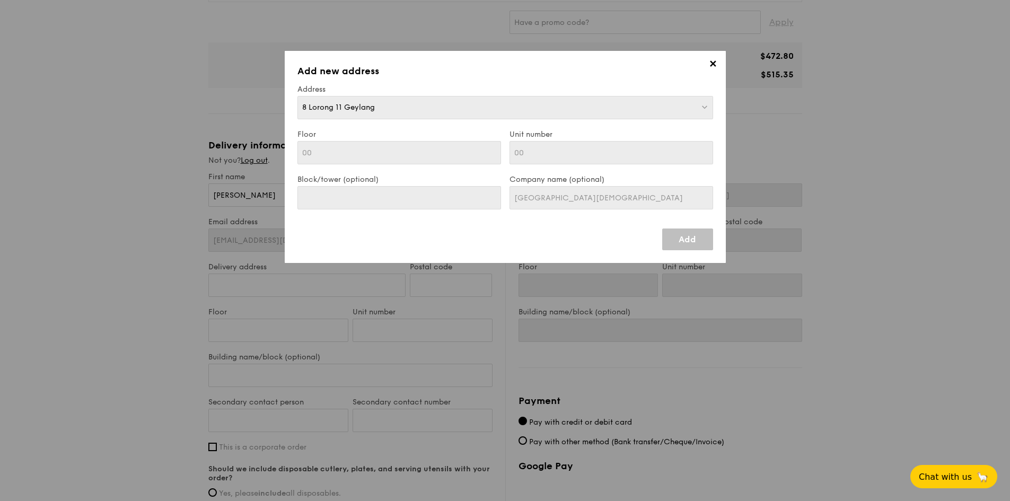
type input "8 Lorong 11 Geylang"
type input "388700"
type input "00"
type input "8 Lorong 11 Geylang"
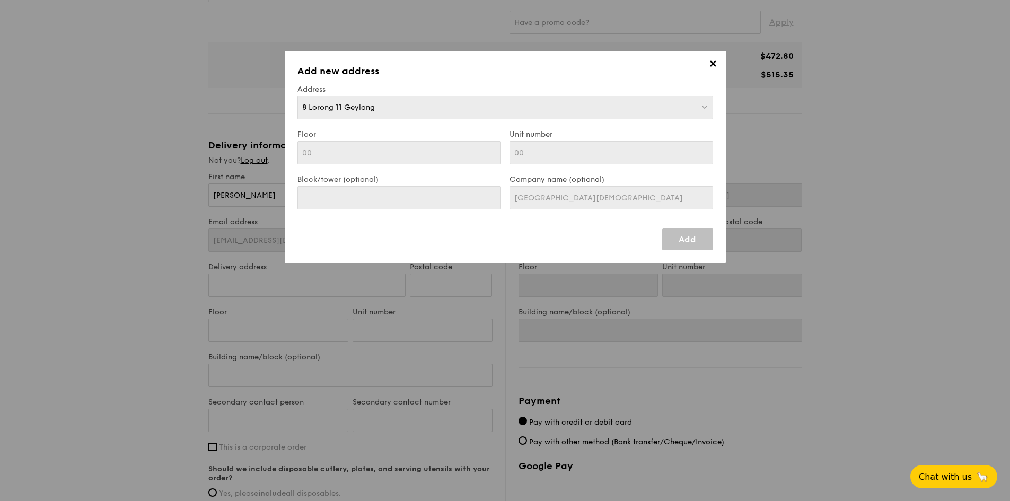
type input "388700"
type input "00"
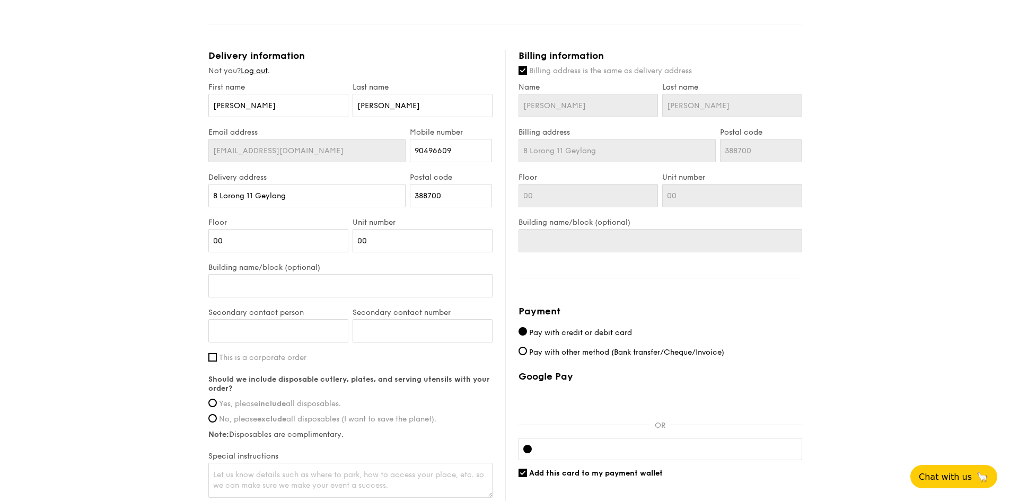
scroll to position [396, 0]
click at [342, 284] on input "Building name/block (optional)" at bounding box center [350, 285] width 284 height 23
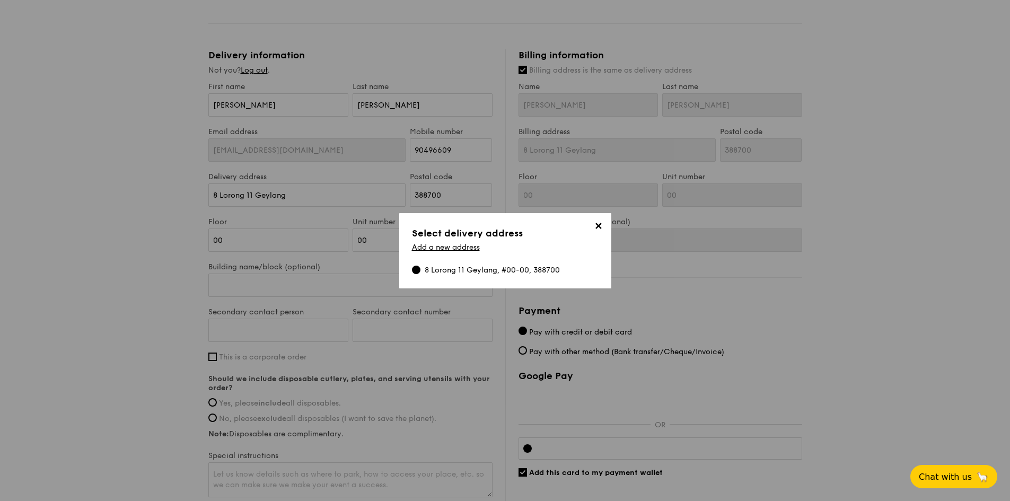
click at [600, 227] on span "✕" at bounding box center [598, 228] width 15 height 15
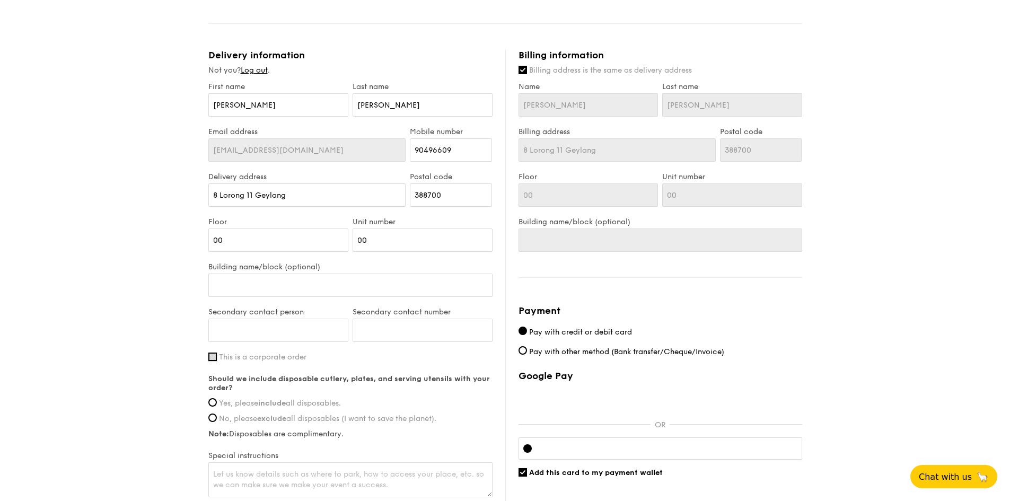
click at [212, 359] on input "This is a corporate order" at bounding box center [212, 357] width 8 height 8
checkbox input "true"
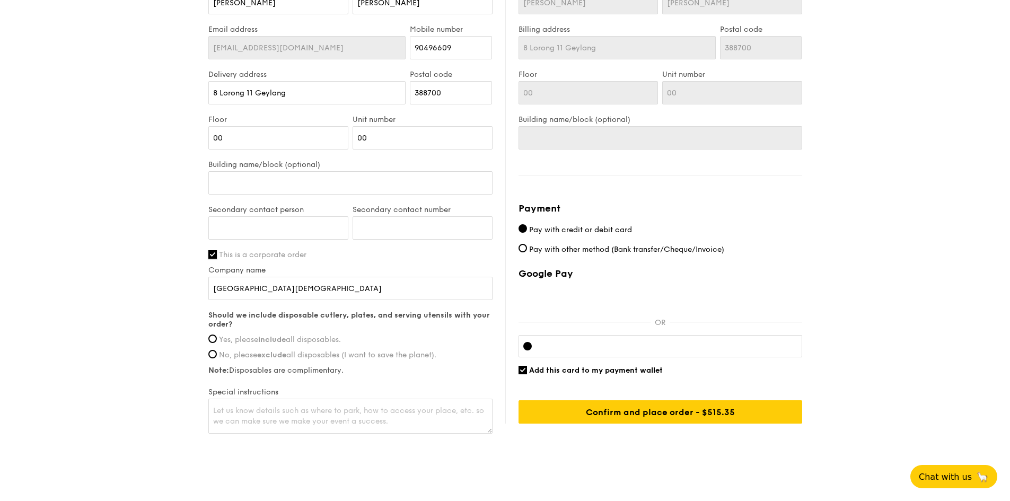
scroll to position [499, 0]
click at [213, 336] on input "Yes, please include all disposables." at bounding box center [212, 338] width 8 height 8
radio input "true"
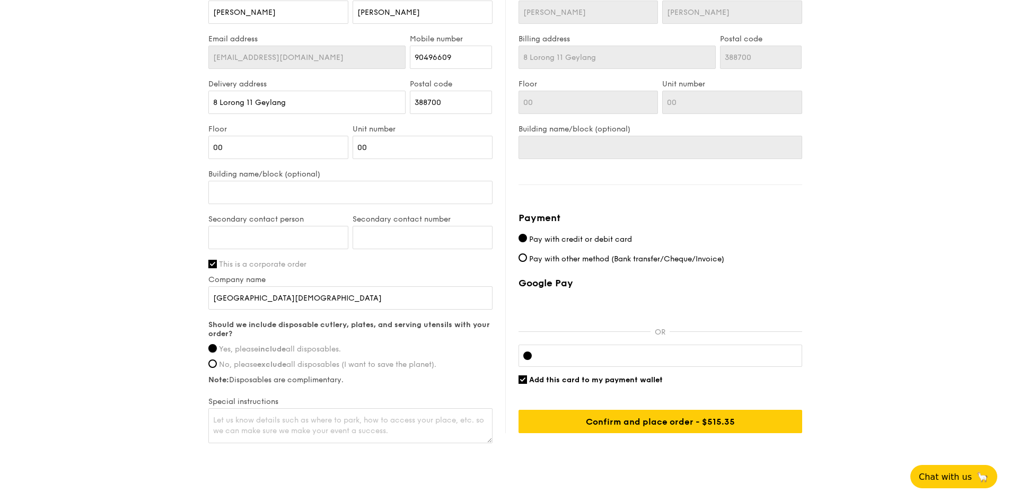
scroll to position [489, 0]
click at [524, 377] on input "Add this card to my payment wallet" at bounding box center [523, 379] width 8 height 8
checkbox input "false"
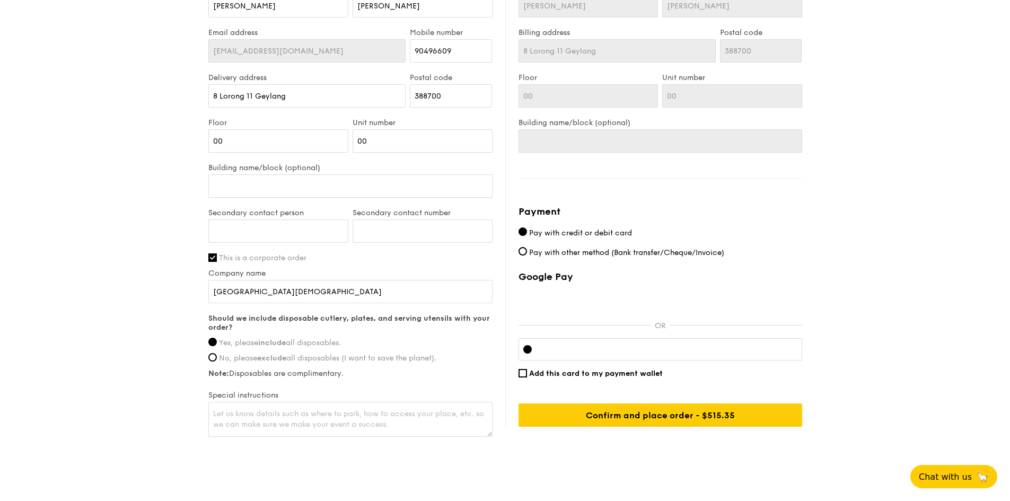
scroll to position [518, 0]
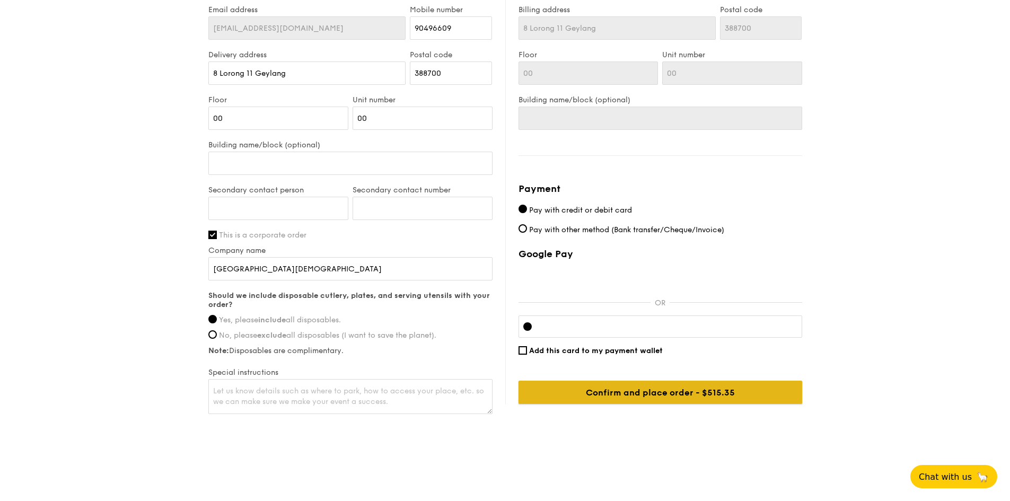
click at [636, 397] on input "Confirm and place order - $515.35" at bounding box center [661, 392] width 284 height 23
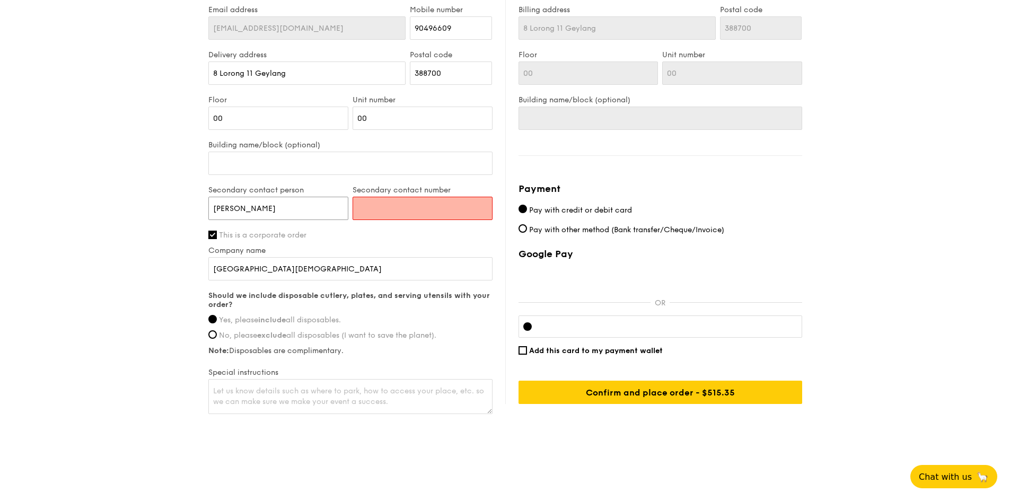
type input "Amelia"
type input "98247448"
click at [270, 208] on input "Amelia" at bounding box center [278, 208] width 140 height 23
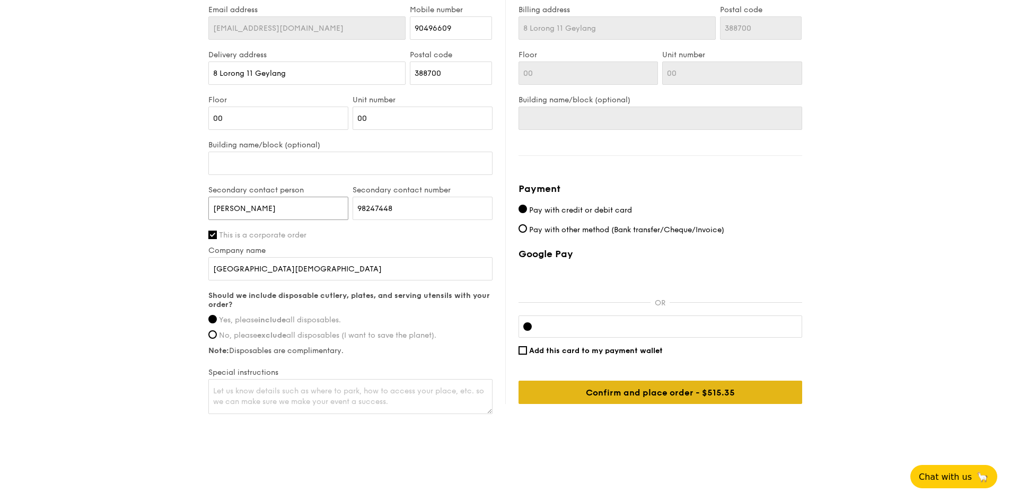
type input "Amelia Lim"
click at [646, 392] on input "Confirm and place order - $515.35" at bounding box center [661, 392] width 284 height 23
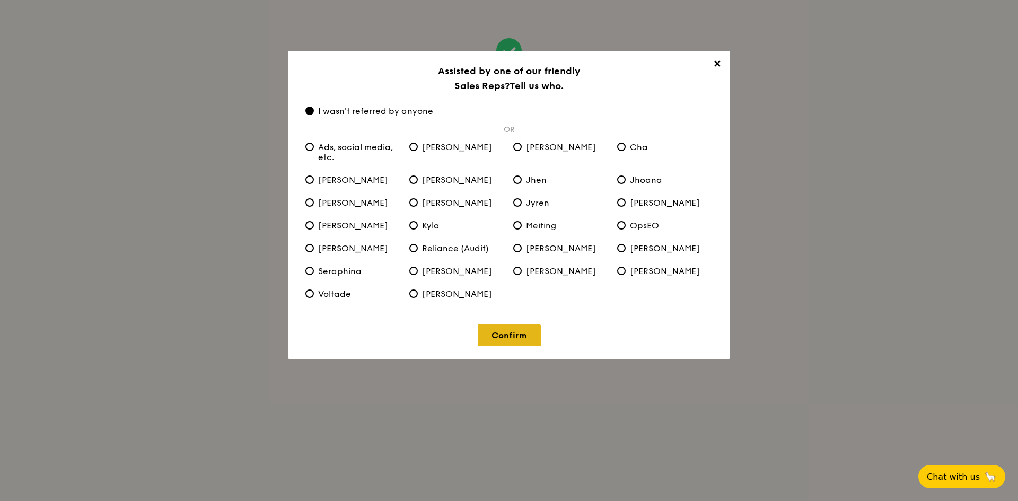
click at [503, 338] on link "Confirm" at bounding box center [509, 335] width 63 height 22
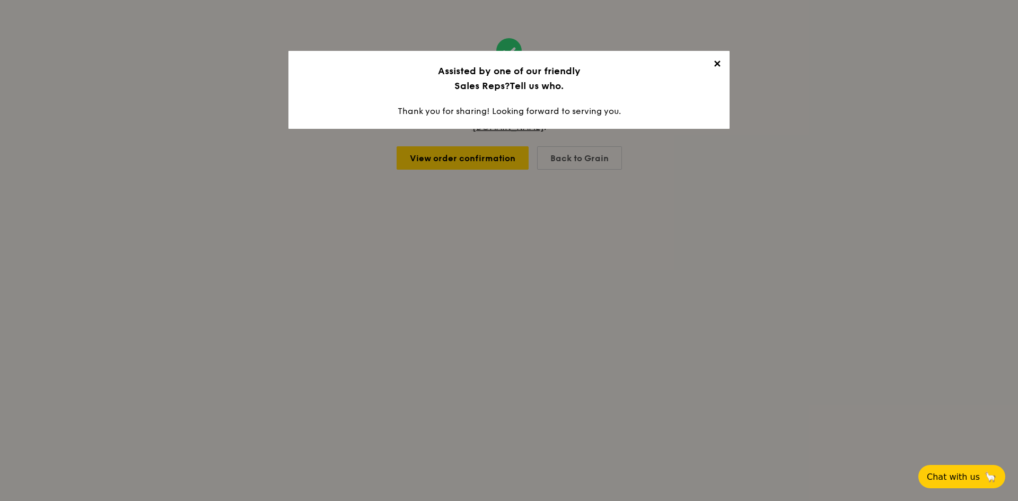
click at [719, 65] on span "✕" at bounding box center [716, 65] width 15 height 15
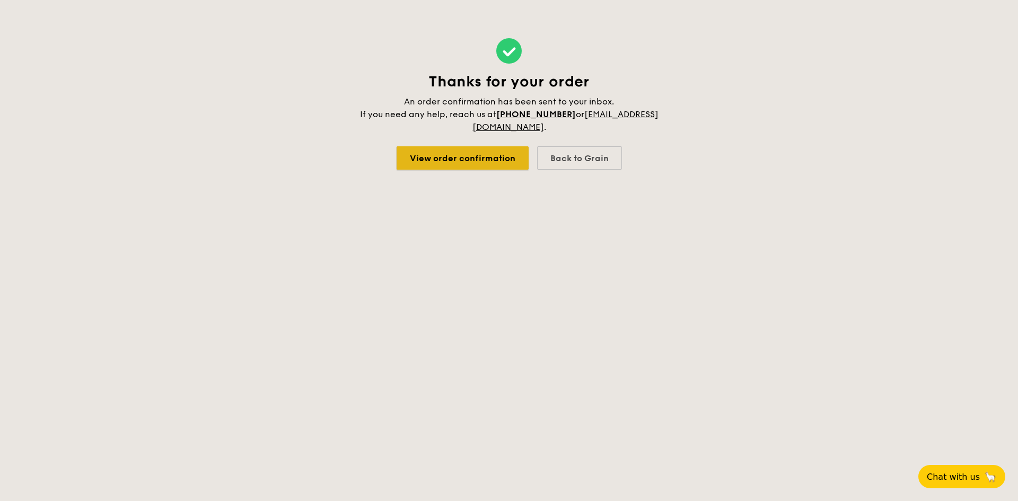
click at [491, 159] on link "View order confirmation" at bounding box center [463, 157] width 132 height 23
click at [577, 159] on div "Back to Grain" at bounding box center [579, 157] width 85 height 23
select select
